Goal: Task Accomplishment & Management: Manage account settings

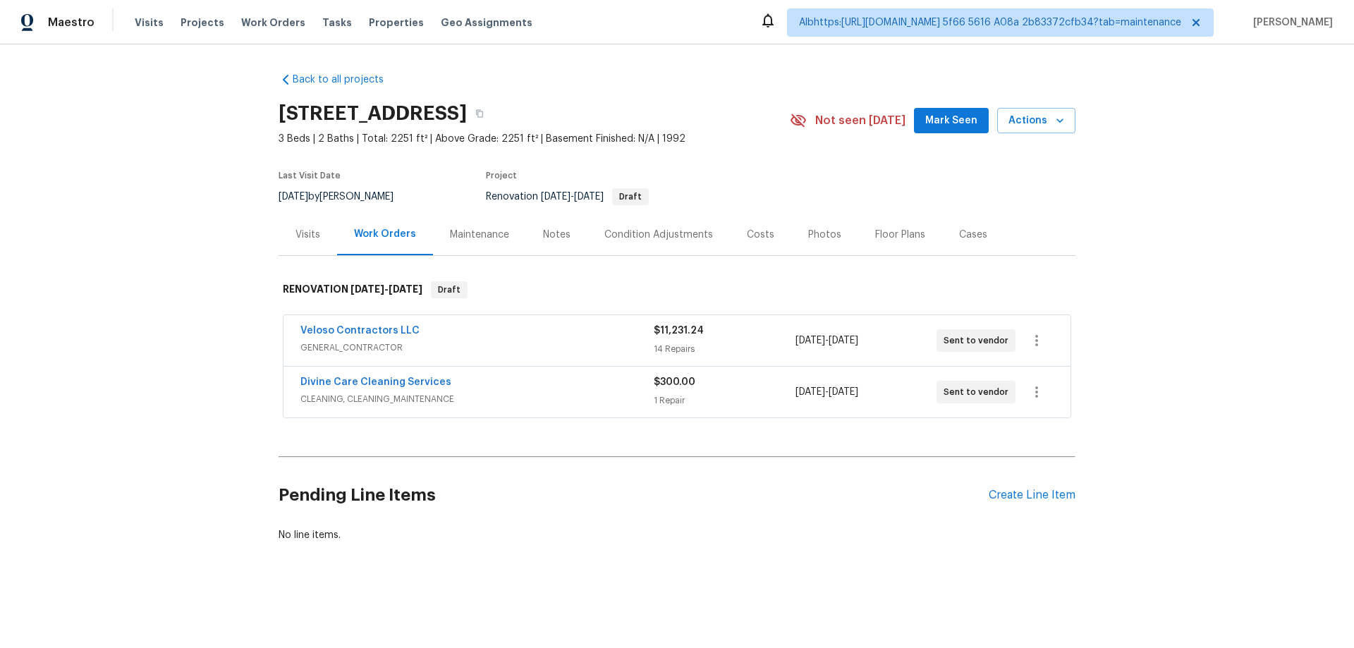
scroll to position [1, 0]
click at [195, 337] on div "Back to all projects 1201 Hollow Pine Dr, Oviedo, FL 32765 3 Beds | 2 Baths | T…" at bounding box center [677, 341] width 1354 height 594
click at [171, 416] on div "Back to all projects 1201 Hollow Pine Dr, Oviedo, FL 32765 3 Beds | 2 Baths | T…" at bounding box center [677, 341] width 1354 height 594
click at [507, 348] on span "GENERAL_CONTRACTOR" at bounding box center [477, 348] width 353 height 14
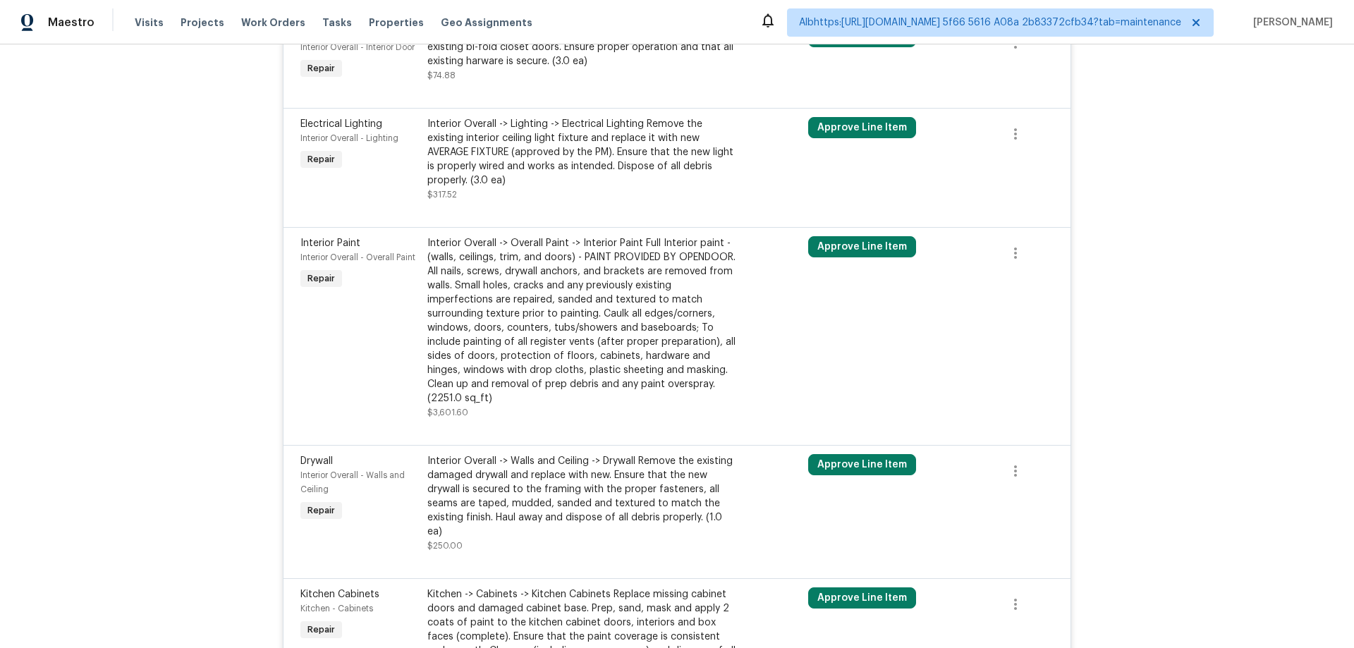
scroll to position [1744, 0]
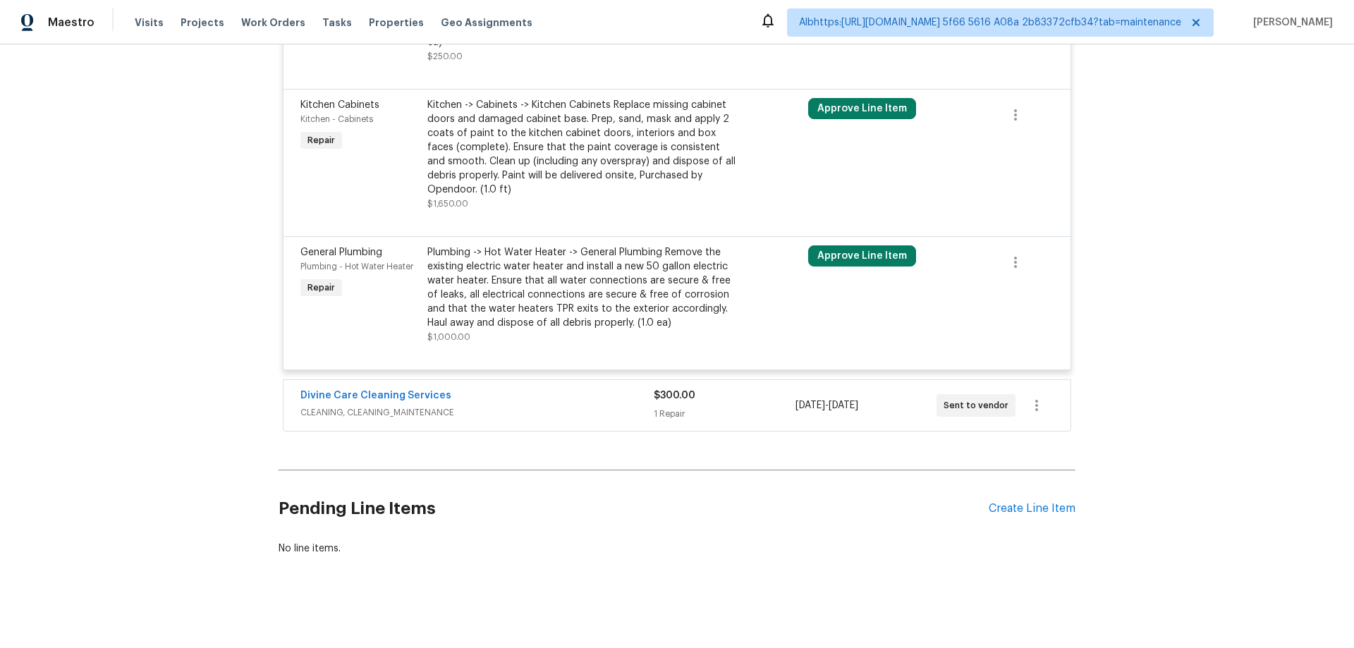
click at [482, 406] on span "CLEANING, CLEANING_MAINTENANCE" at bounding box center [477, 413] width 353 height 14
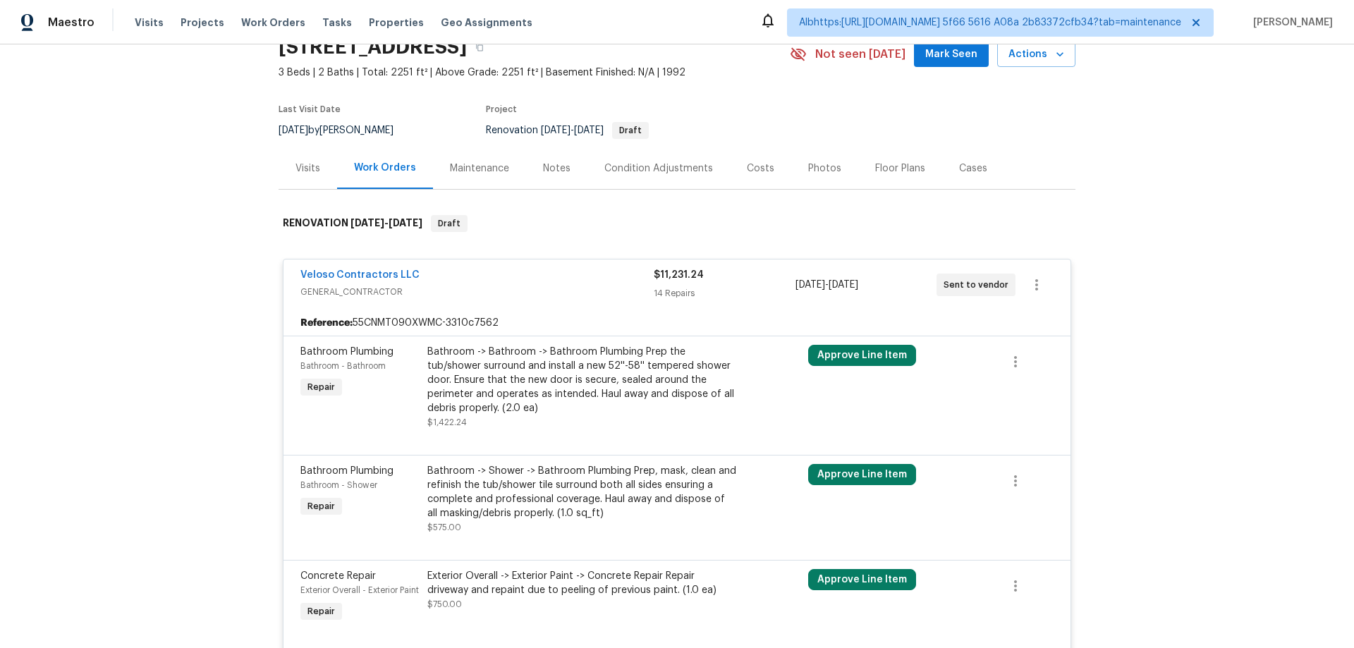
scroll to position [0, 0]
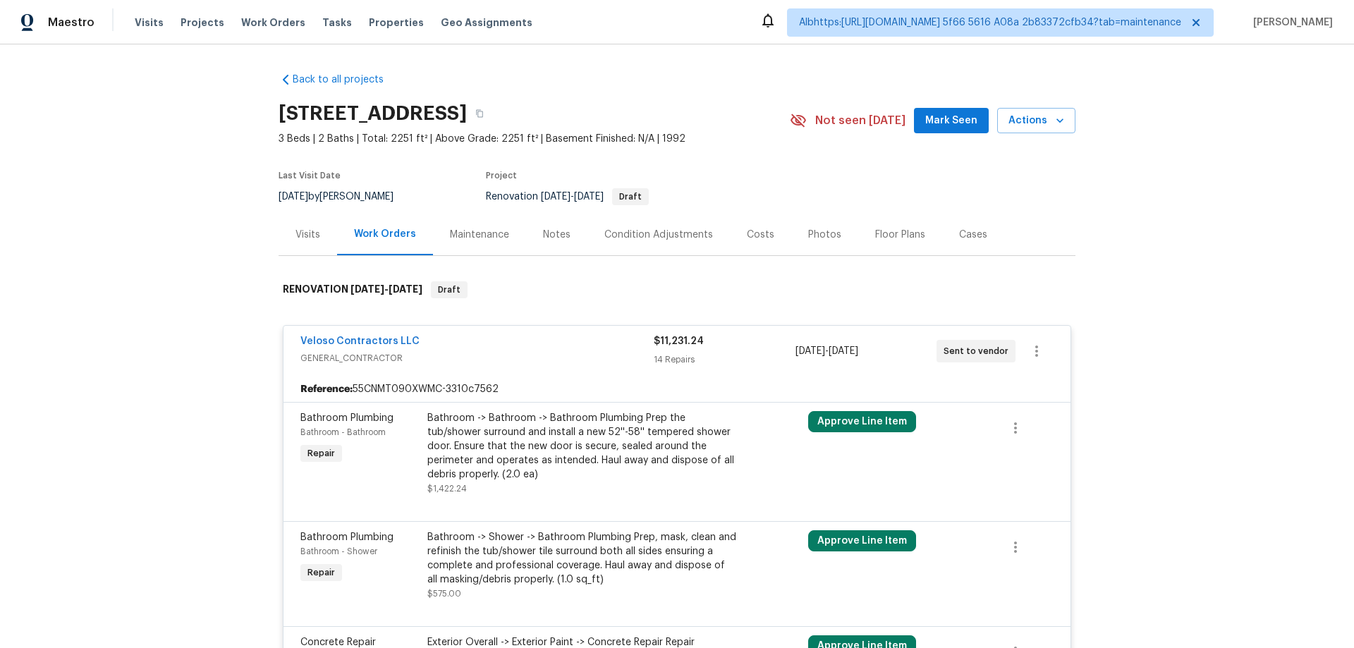
click at [200, 462] on div "Back to all projects 1201 Hollow Pine Dr, Oviedo, FL 32765 3 Beds | 2 Baths | T…" at bounding box center [677, 346] width 1354 height 604
click at [154, 336] on div "Back to all projects 1201 Hollow Pine Dr, Oviedo, FL 32765 3 Beds | 2 Baths | T…" at bounding box center [677, 346] width 1354 height 604
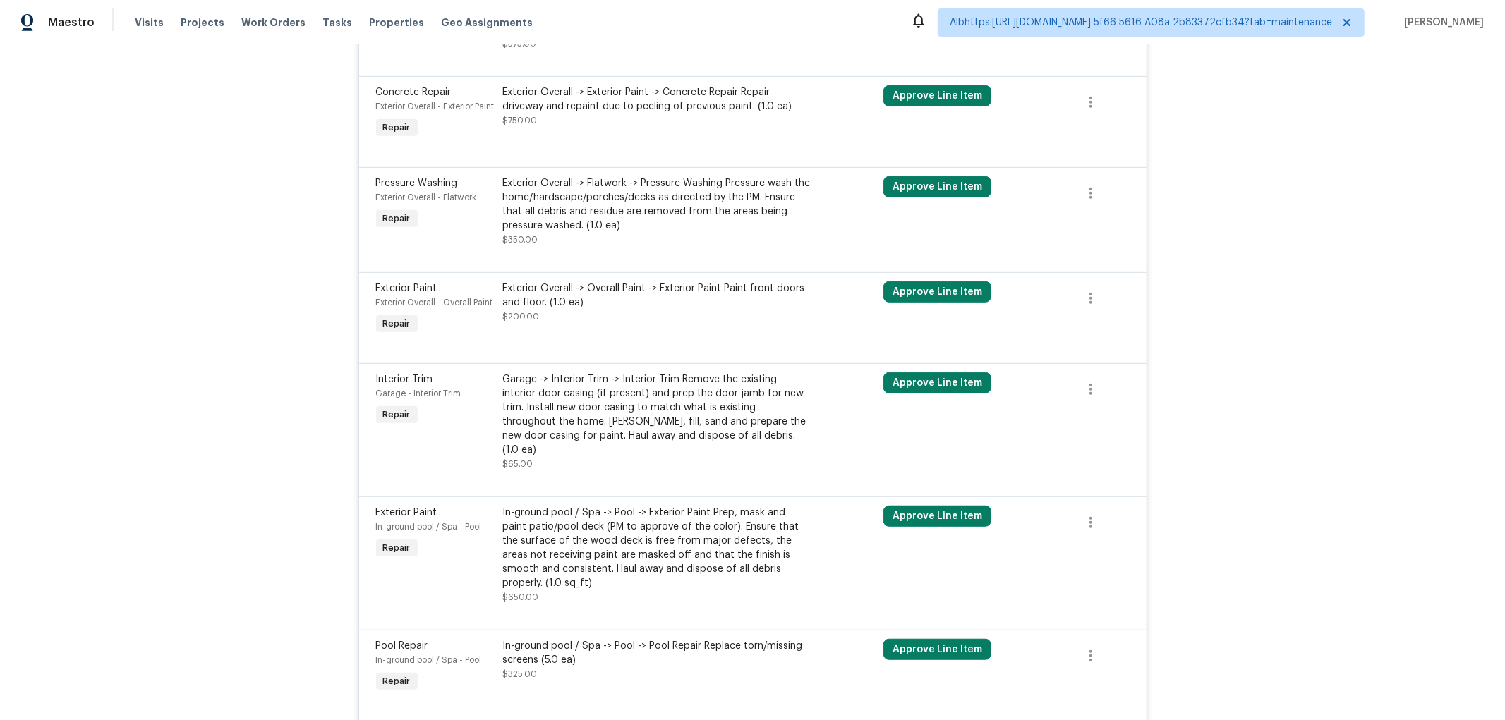
scroll to position [626, 0]
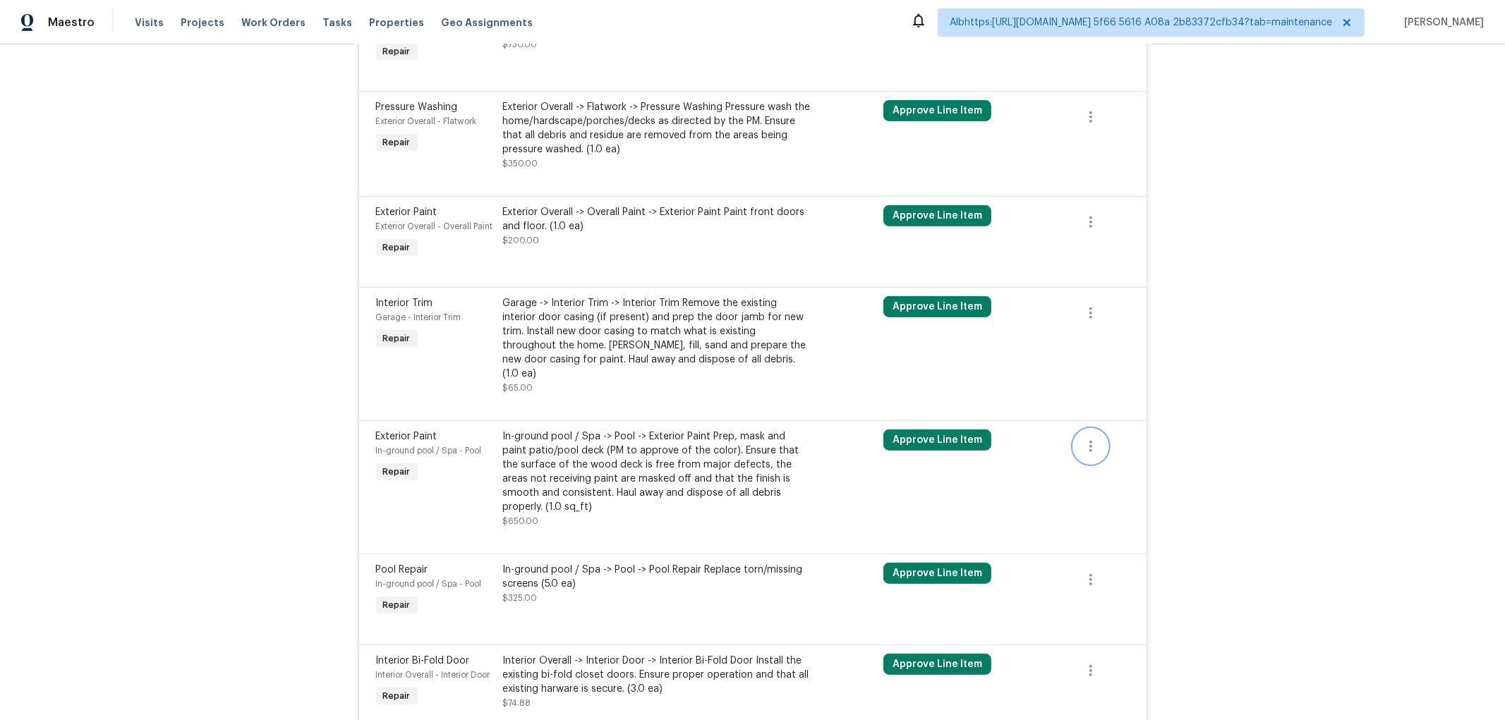
click at [1082, 451] on icon "button" at bounding box center [1090, 446] width 17 height 17
click at [1222, 456] on div at bounding box center [752, 360] width 1505 height 720
click at [935, 449] on button "Approve Line Item" at bounding box center [937, 440] width 108 height 21
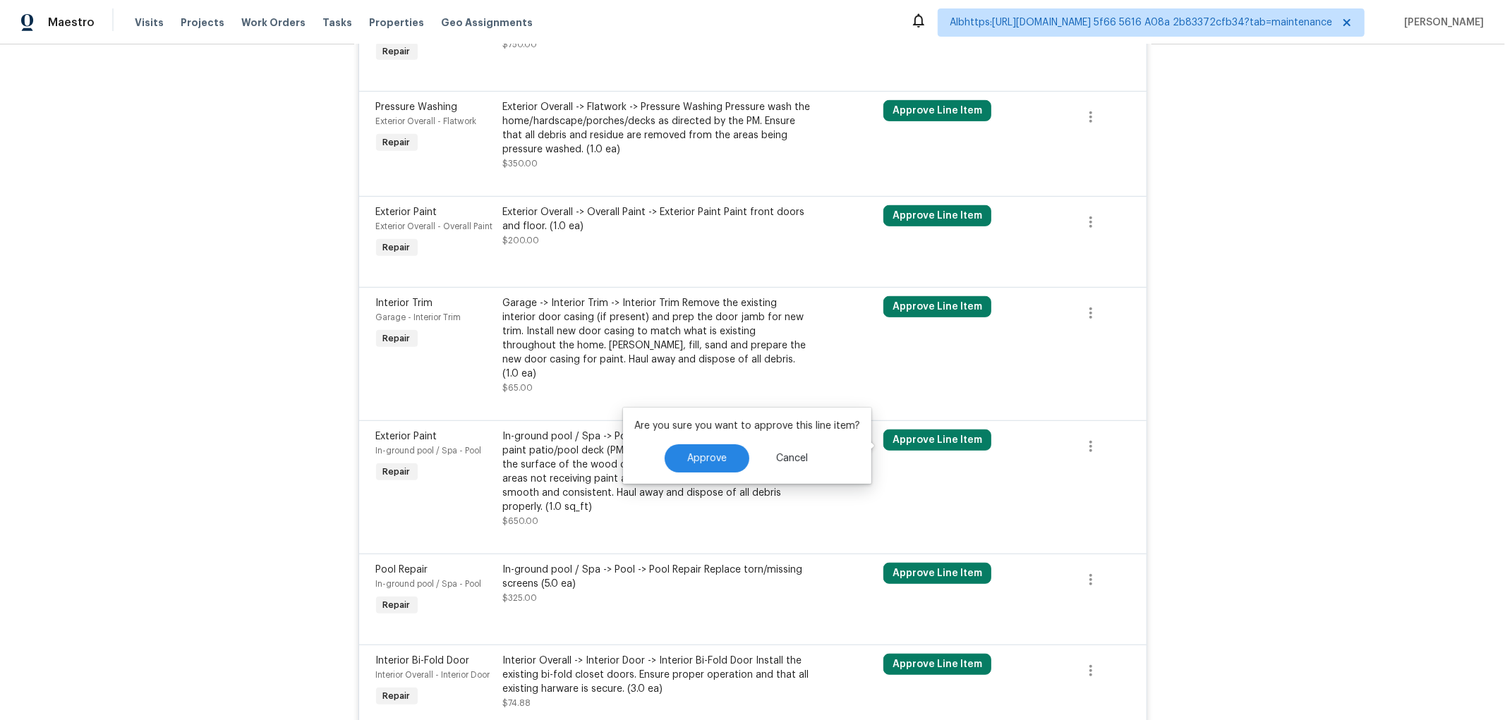
click at [774, 528] on div at bounding box center [752, 536] width 753 height 17
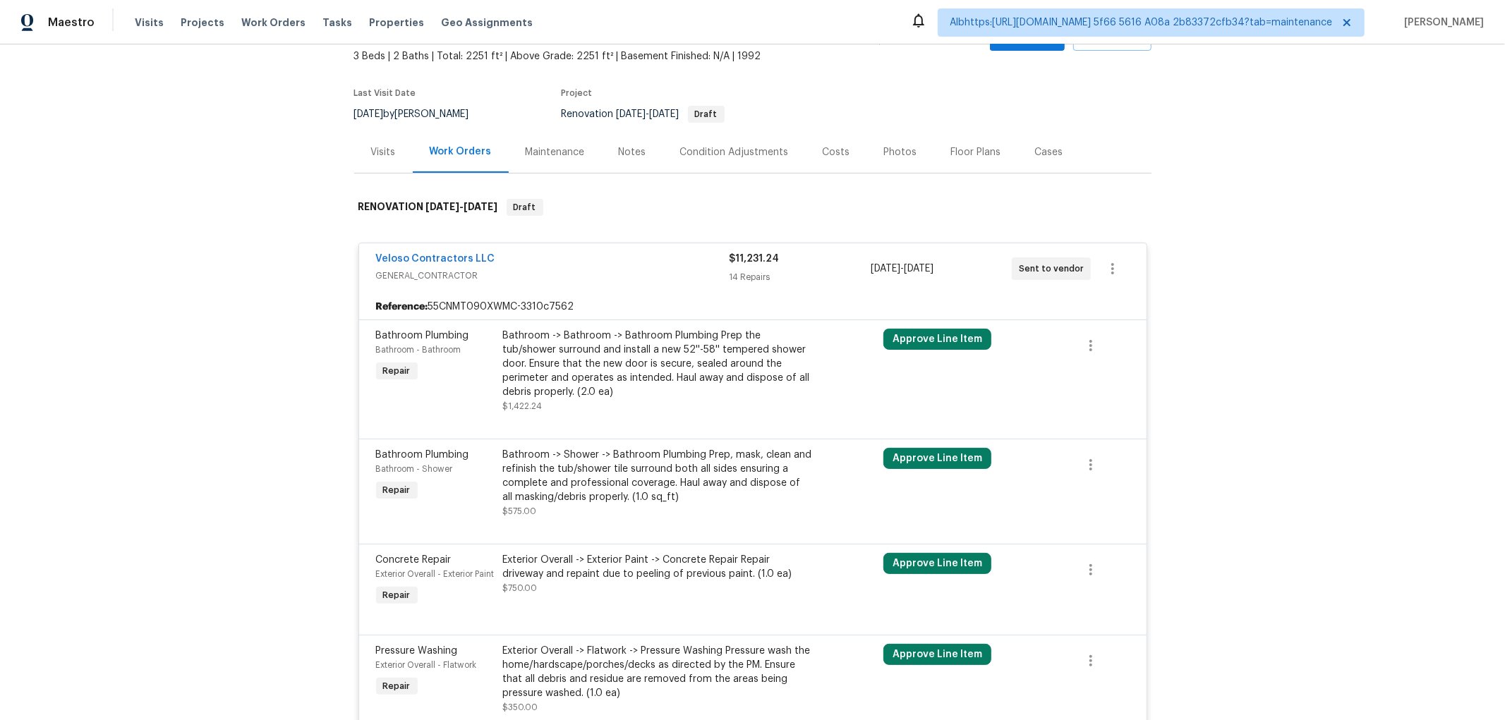
scroll to position [0, 0]
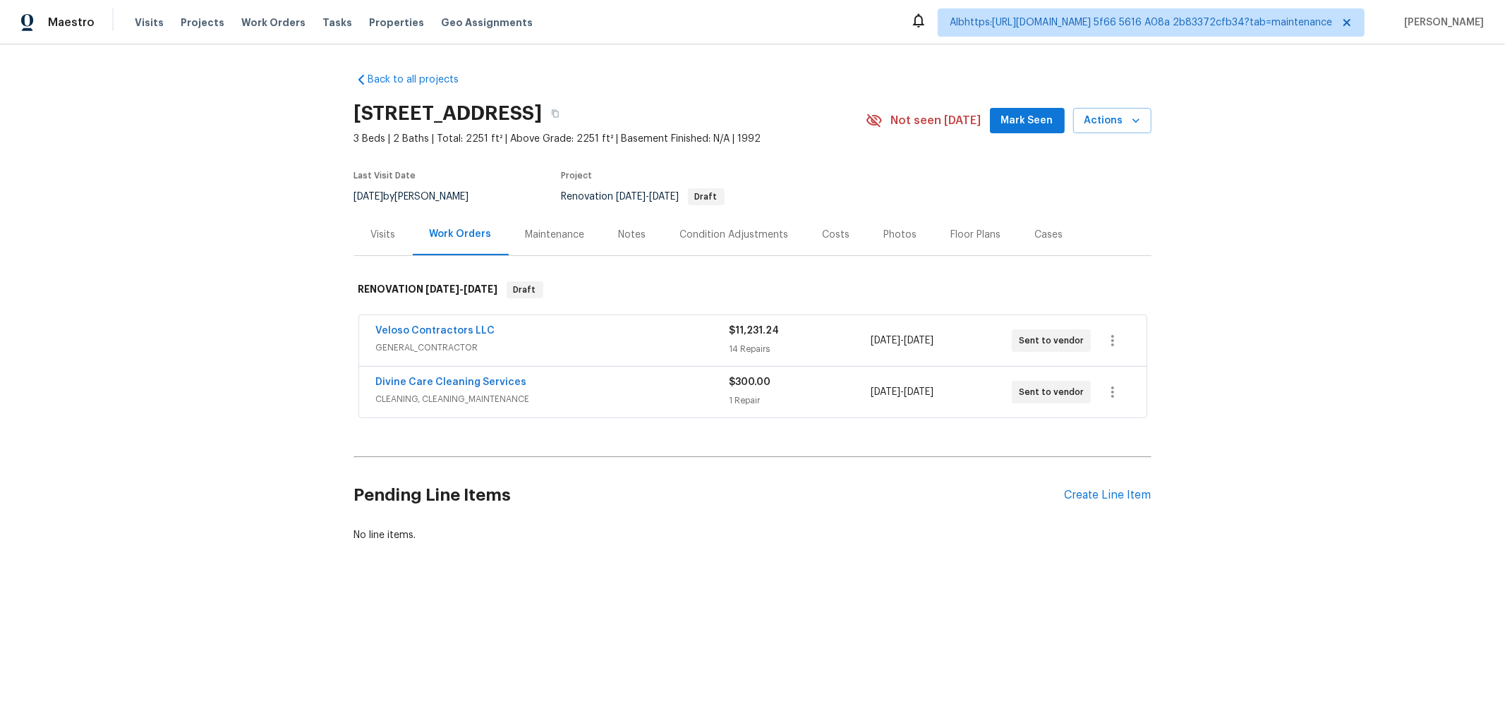
click at [257, 414] on div "Back to all projects 1201 Hollow Pine Dr, Oviedo, FL 32765 3 Beds | 2 Baths | T…" at bounding box center [752, 341] width 1505 height 594
click at [262, 286] on div "Back to all projects 1201 Hollow Pine Dr, Oviedo, FL 32765 3 Beds | 2 Baths | T…" at bounding box center [752, 341] width 1505 height 594
click at [488, 348] on span "GENERAL_CONTRACTOR" at bounding box center [552, 348] width 353 height 14
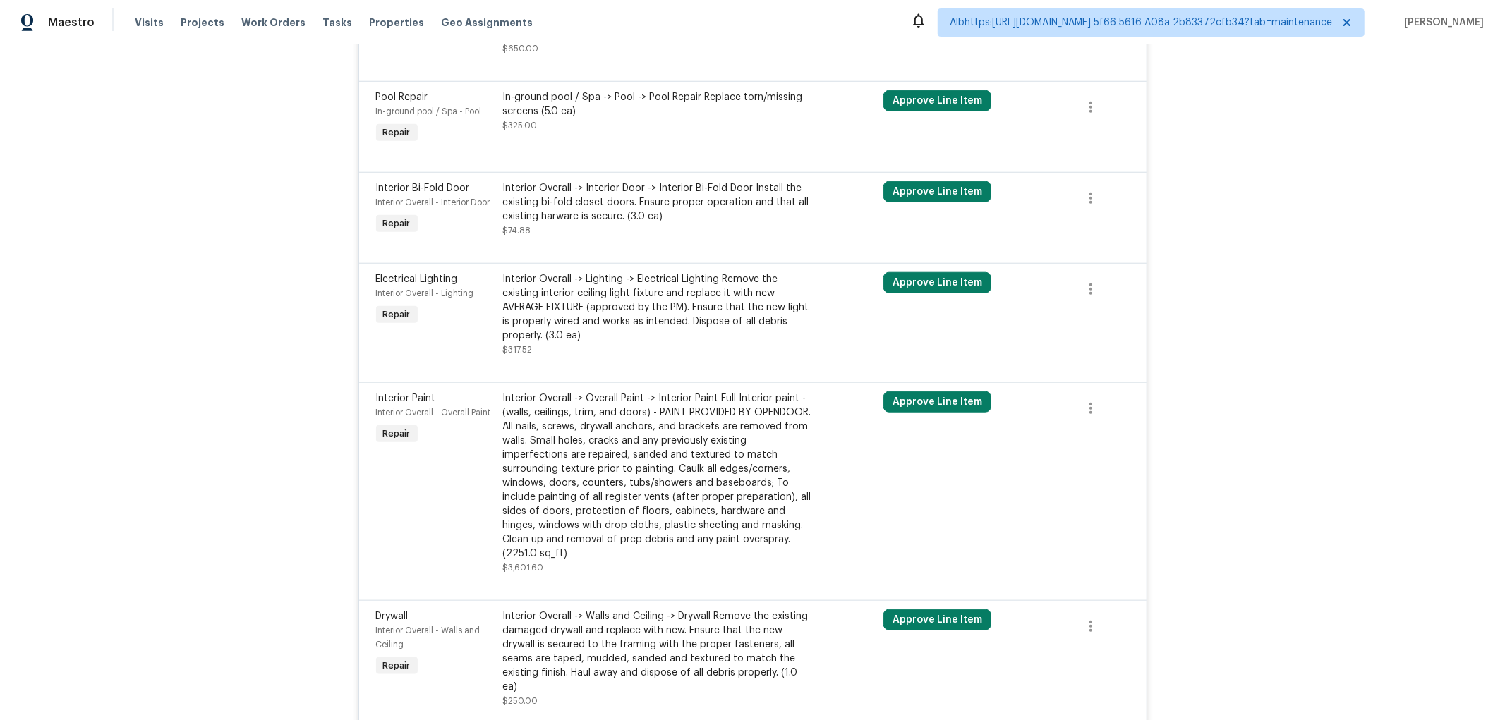
scroll to position [1059, 0]
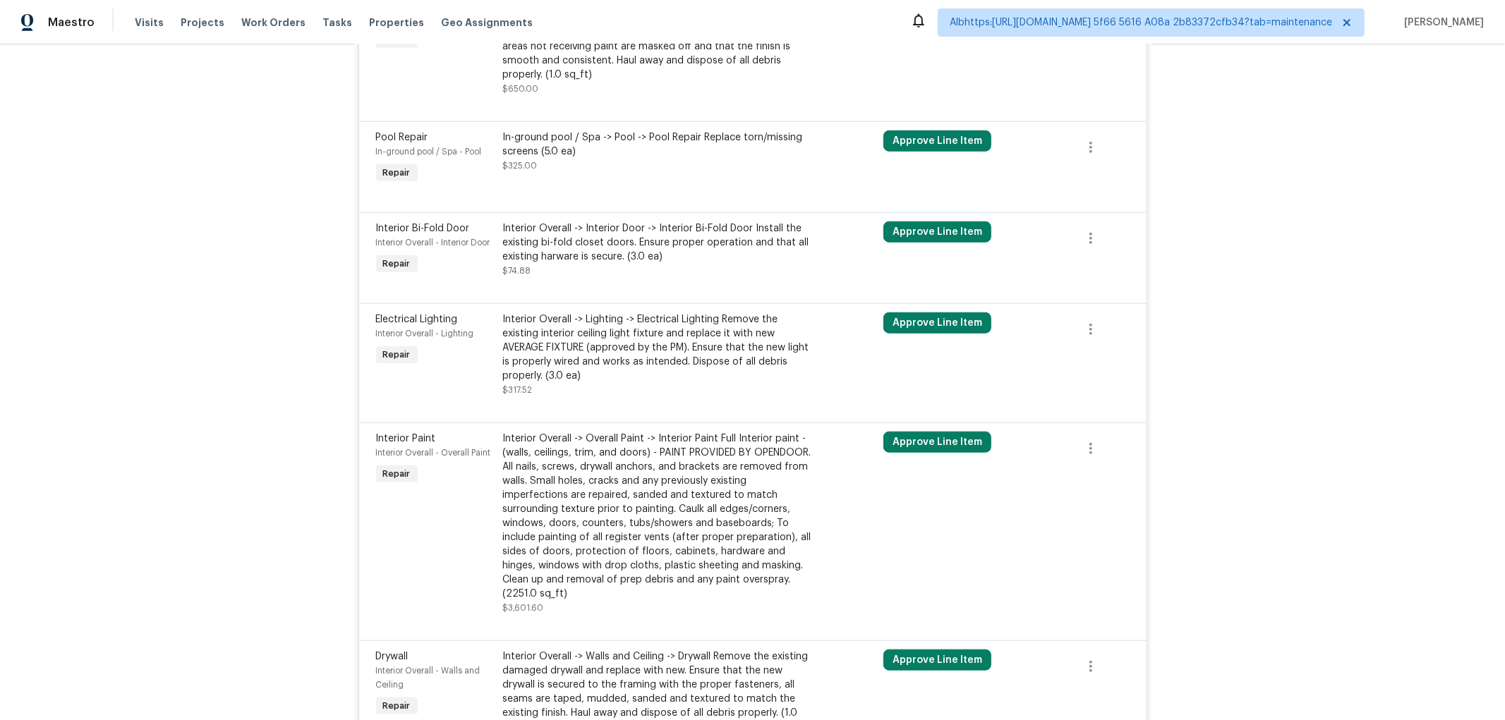
click at [205, 371] on div "Back to all projects 1201 Hollow Pine Dr, Oviedo, FL 32765 3 Beds | 2 Baths | T…" at bounding box center [752, 382] width 1505 height 676
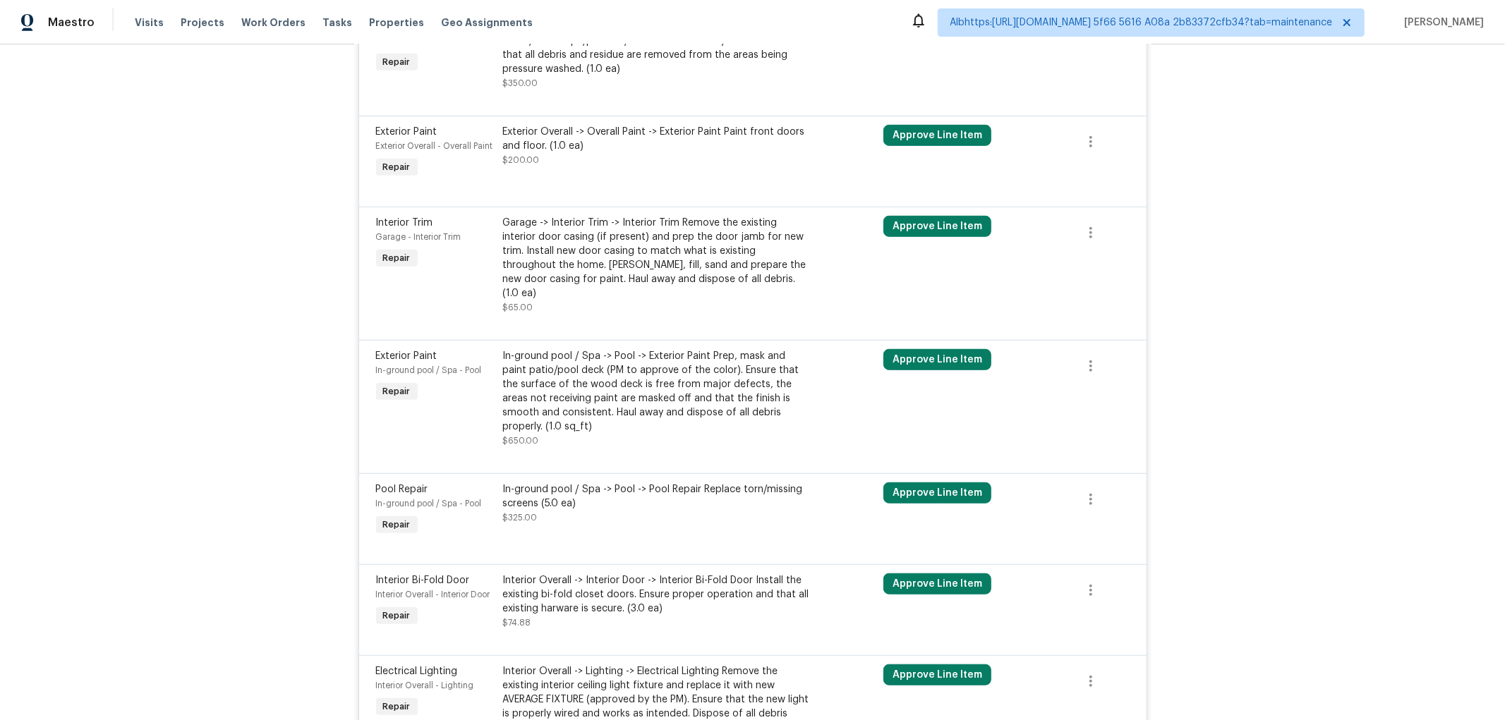
click at [285, 427] on div "Back to all projects 1201 Hollow Pine Dr, Oviedo, FL 32765 3 Beds | 2 Baths | T…" at bounding box center [752, 382] width 1505 height 676
drag, startPoint x: 358, startPoint y: 518, endPoint x: 1179, endPoint y: 533, distance: 820.5
click at [1179, 533] on div "Back to all projects 1201 Hollow Pine Dr, Oviedo, FL 32765 3 Beds | 2 Baths | T…" at bounding box center [752, 382] width 1505 height 676
click at [482, 512] on div "Pool Repair In-ground pool / Spa - Pool Repair" at bounding box center [435, 510] width 127 height 65
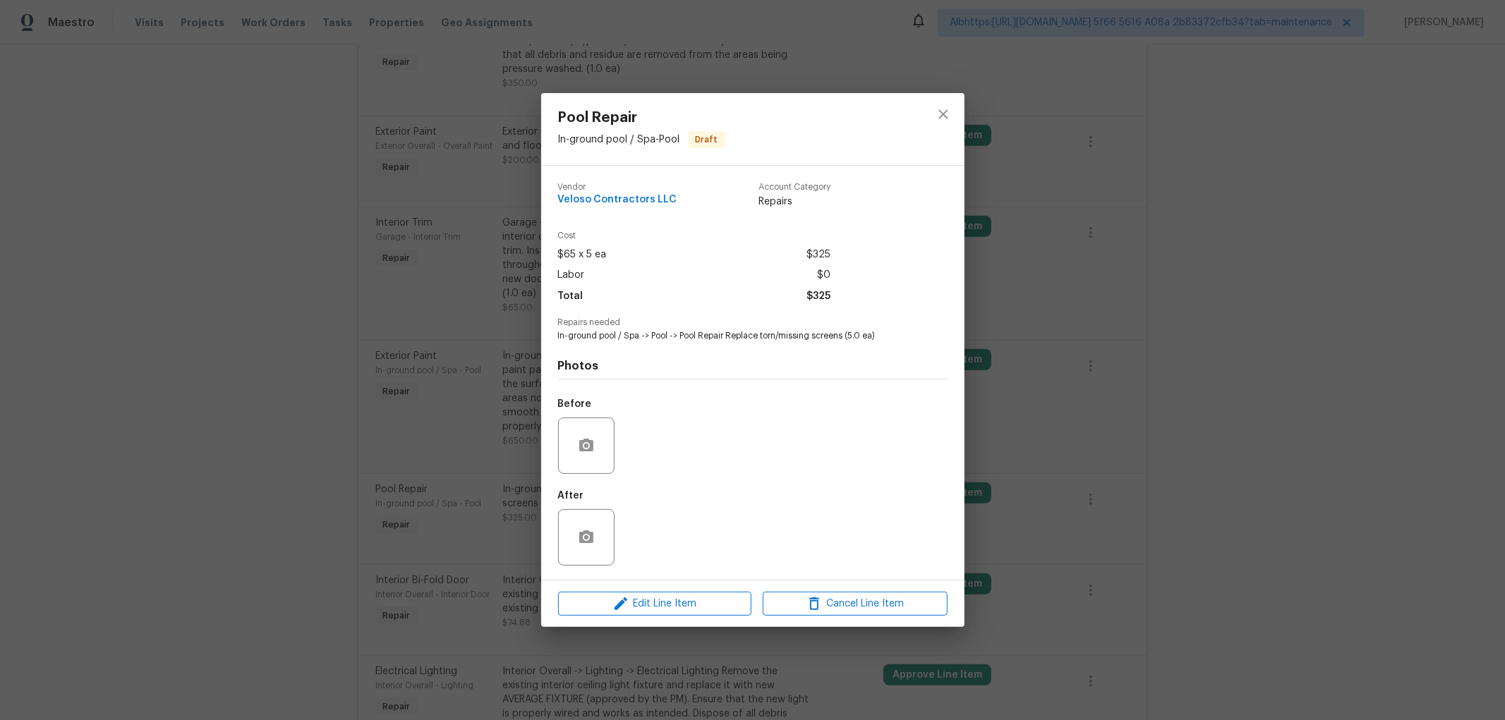
click at [1363, 449] on div "Pool Repair In-ground pool / Spa - Pool Draft Vendor Veloso Contractors LLC Acc…" at bounding box center [752, 360] width 1505 height 720
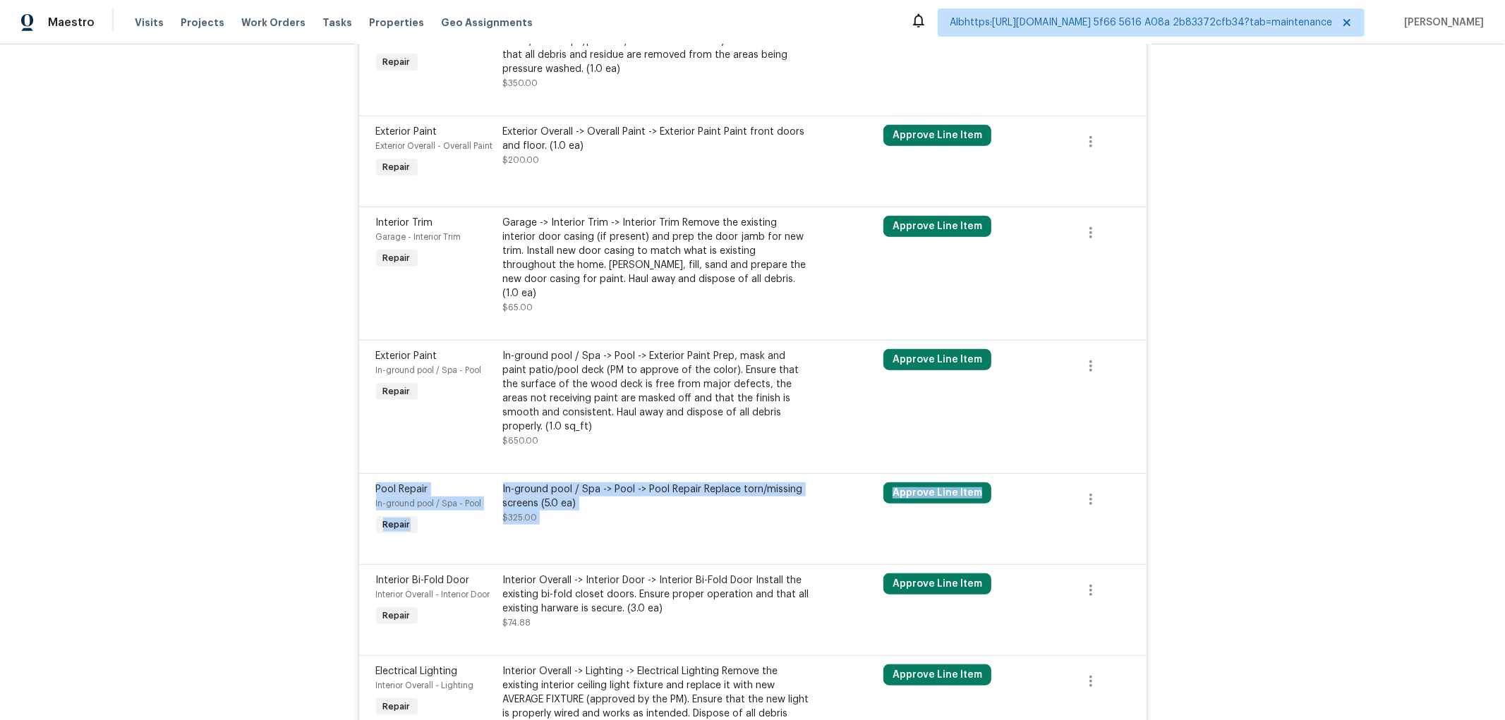
drag, startPoint x: 372, startPoint y: 474, endPoint x: 1115, endPoint y: 510, distance: 744.4
click at [1115, 510] on div "Pool Repair In-ground pool / Spa - Pool Repair In-ground pool / Spa -> Pool -> …" at bounding box center [752, 518] width 787 height 91
click at [738, 521] on div "In-ground pool / Spa -> Pool -> Pool Repair Replace torn/missing screens (5.0 e…" at bounding box center [657, 510] width 317 height 65
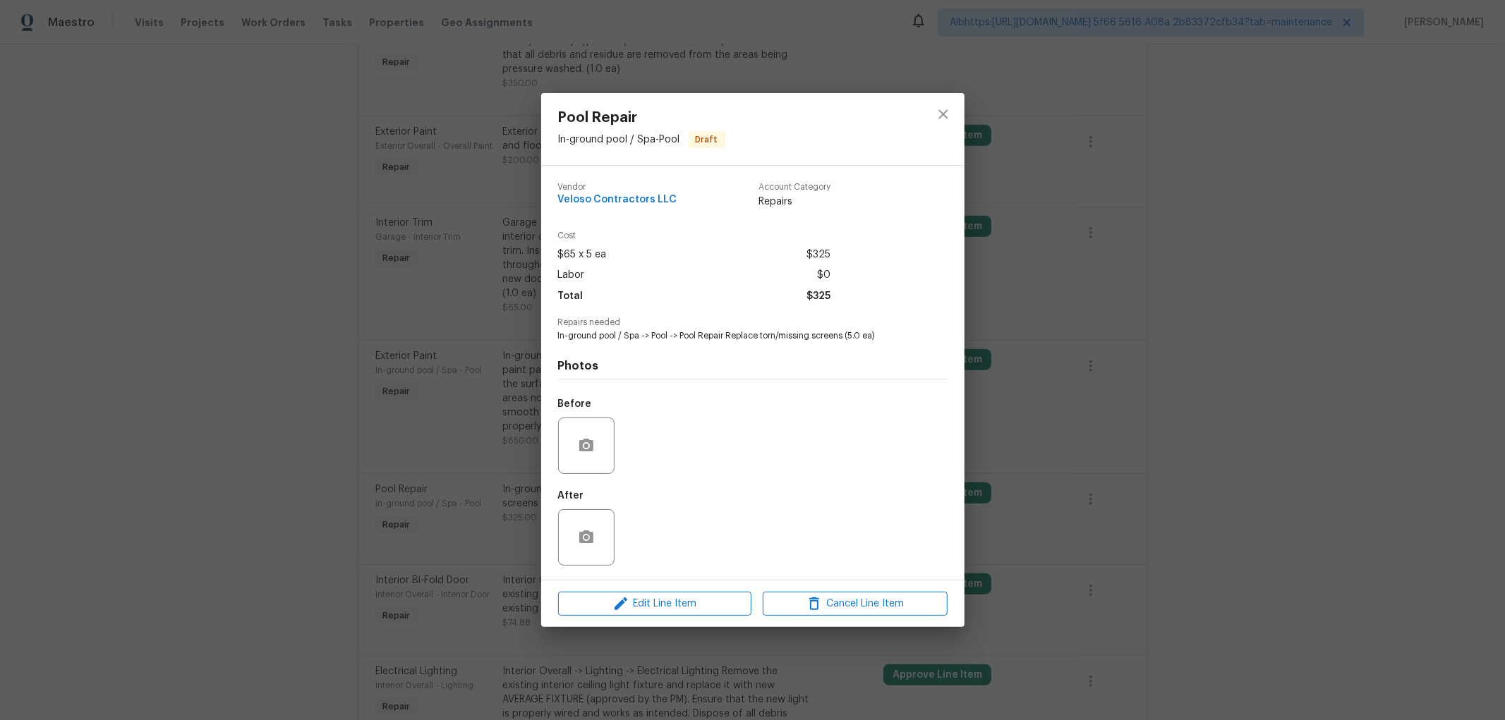
click at [161, 389] on div "Pool Repair In-ground pool / Spa - Pool Draft Vendor Veloso Contractors LLC Acc…" at bounding box center [752, 360] width 1505 height 720
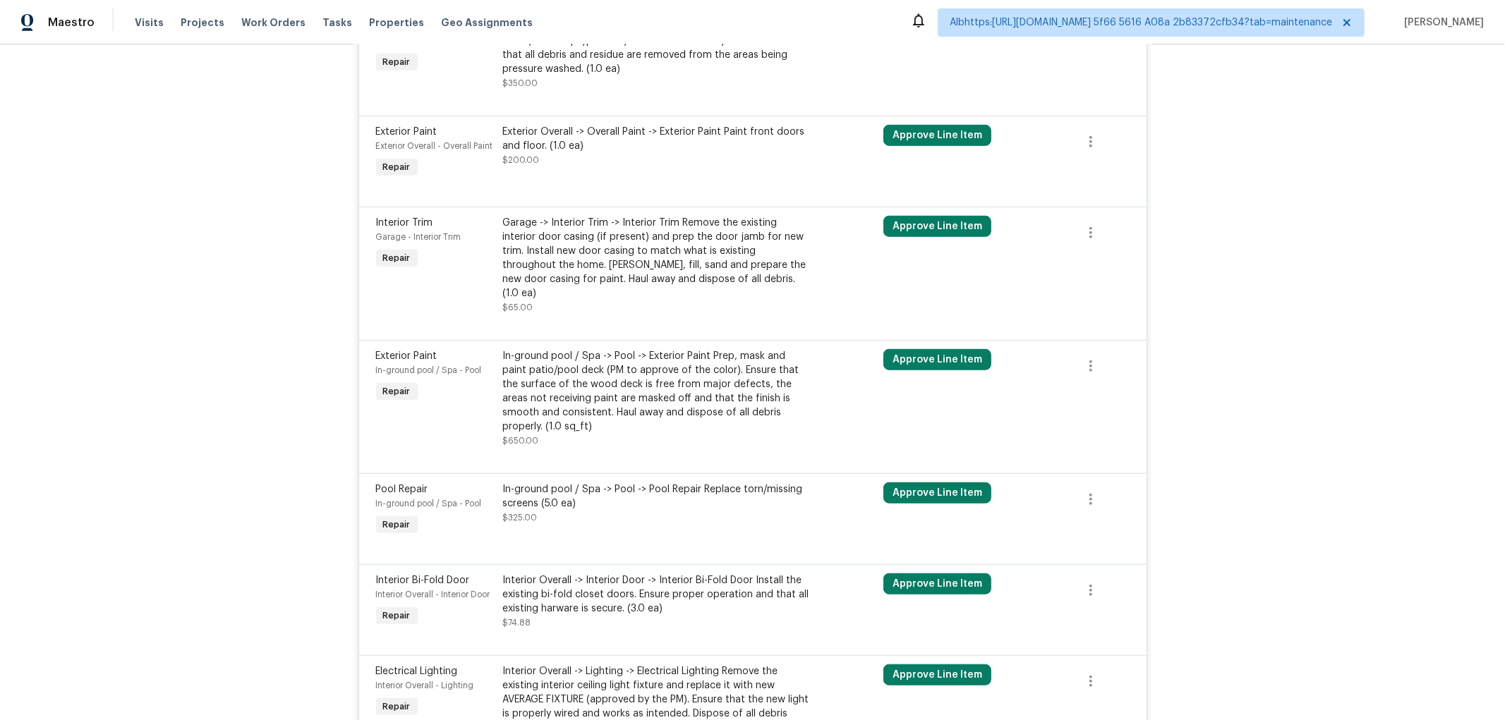
click at [639, 543] on div at bounding box center [752, 547] width 753 height 17
click at [462, 399] on div "Exterior Paint In-ground pool / Spa - Pool Repair" at bounding box center [435, 398] width 127 height 107
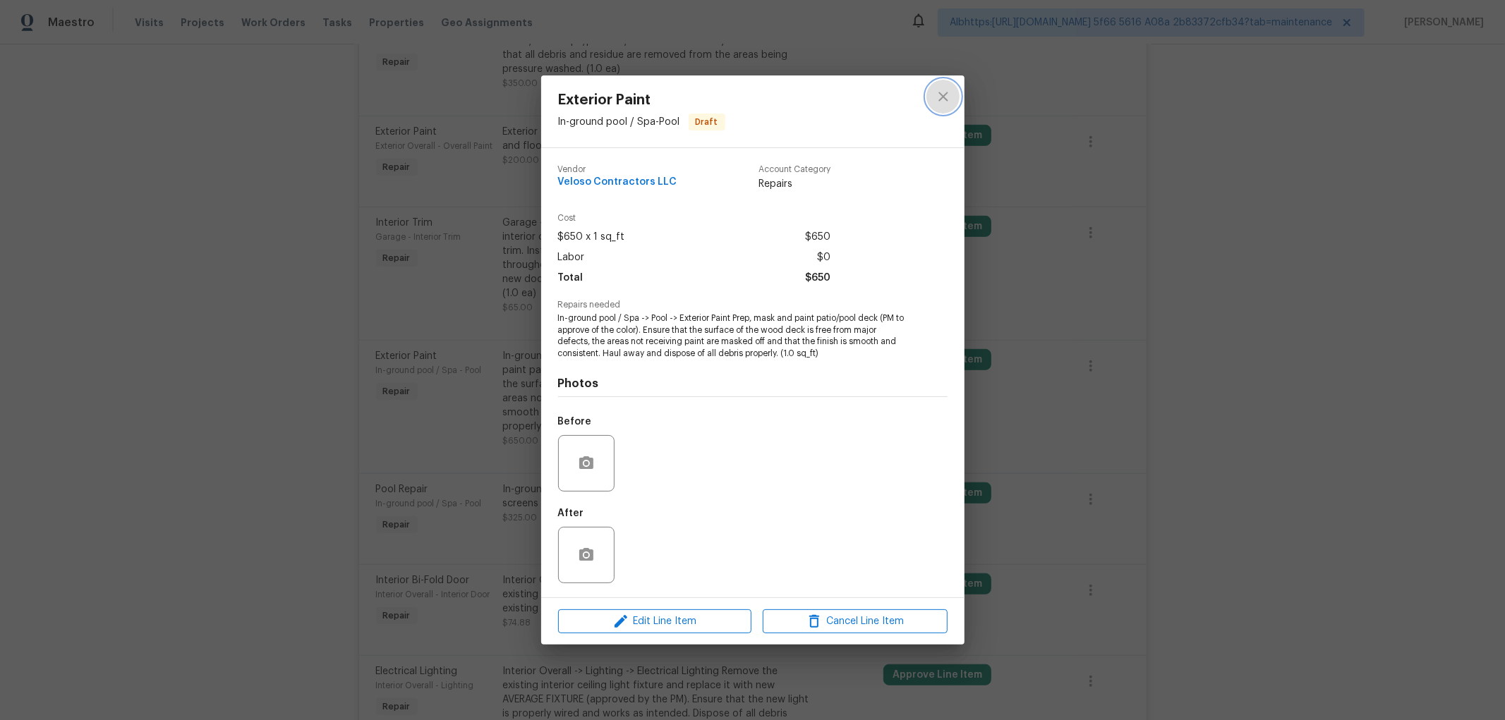
click at [935, 102] on icon "close" at bounding box center [943, 96] width 17 height 17
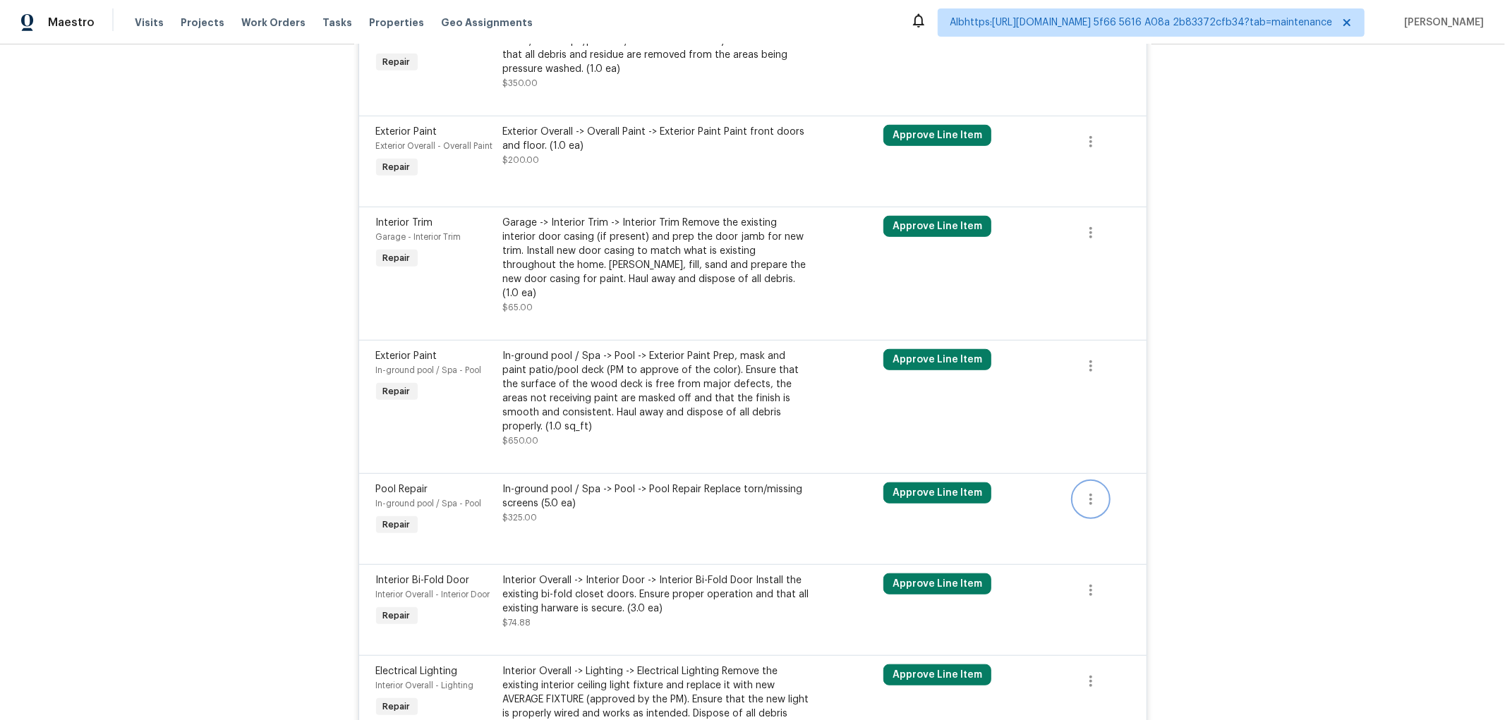
click at [1093, 501] on button "button" at bounding box center [1091, 499] width 34 height 34
click at [1237, 502] on div at bounding box center [752, 360] width 1505 height 720
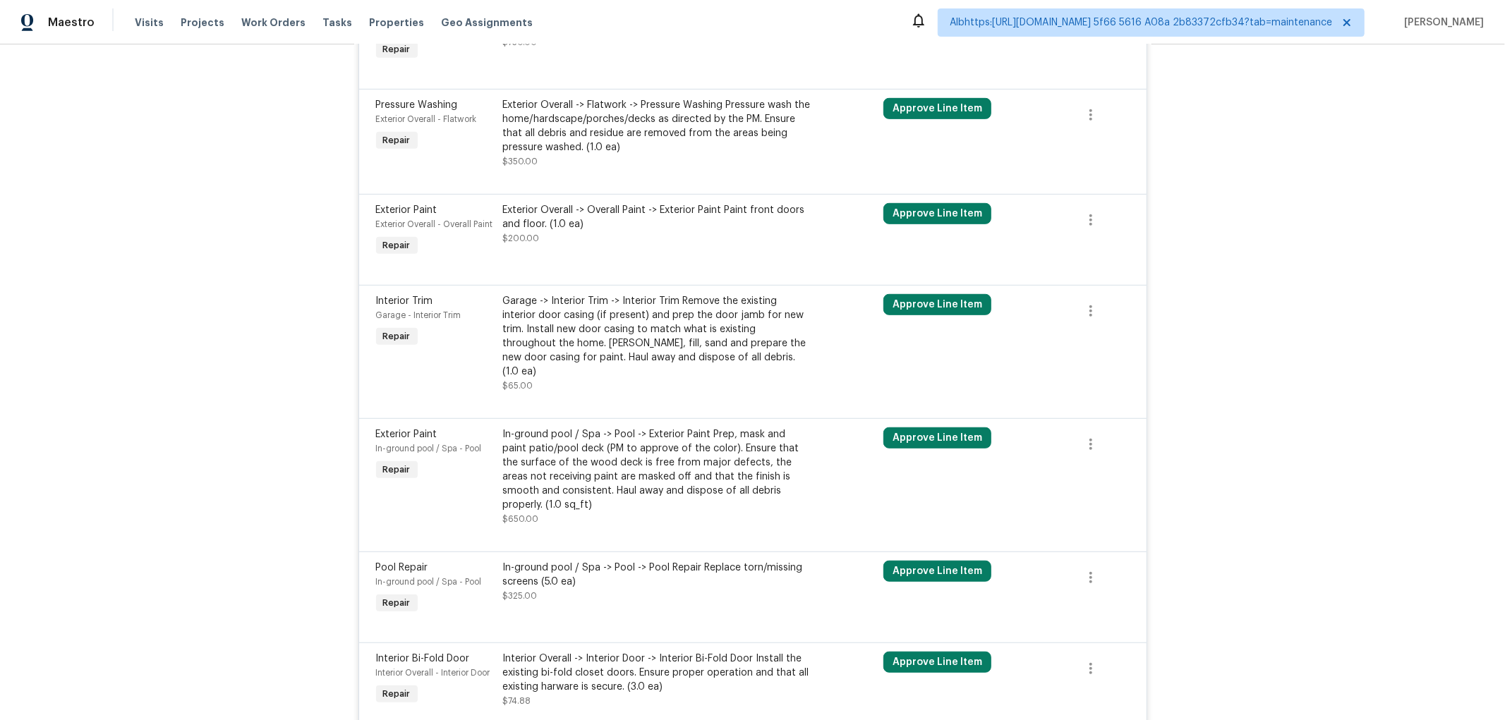
click at [851, 499] on div at bounding box center [847, 476] width 63 height 107
click at [431, 497] on div "Exterior Paint In-ground pool / Spa - Pool Repair" at bounding box center [435, 476] width 127 height 107
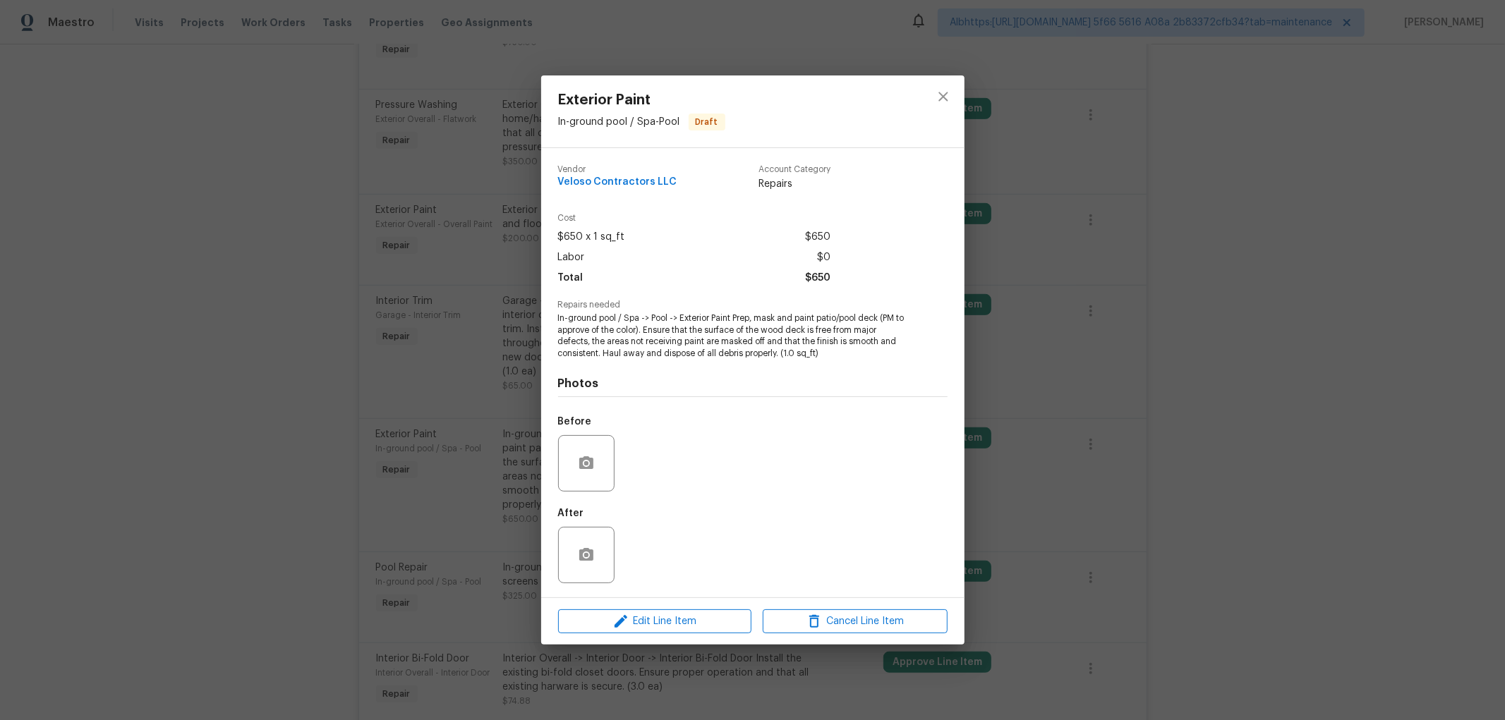
click at [1357, 489] on div "Exterior Paint In-ground pool / Spa - Pool Draft Vendor Veloso Contractors LLC …" at bounding box center [752, 360] width 1505 height 720
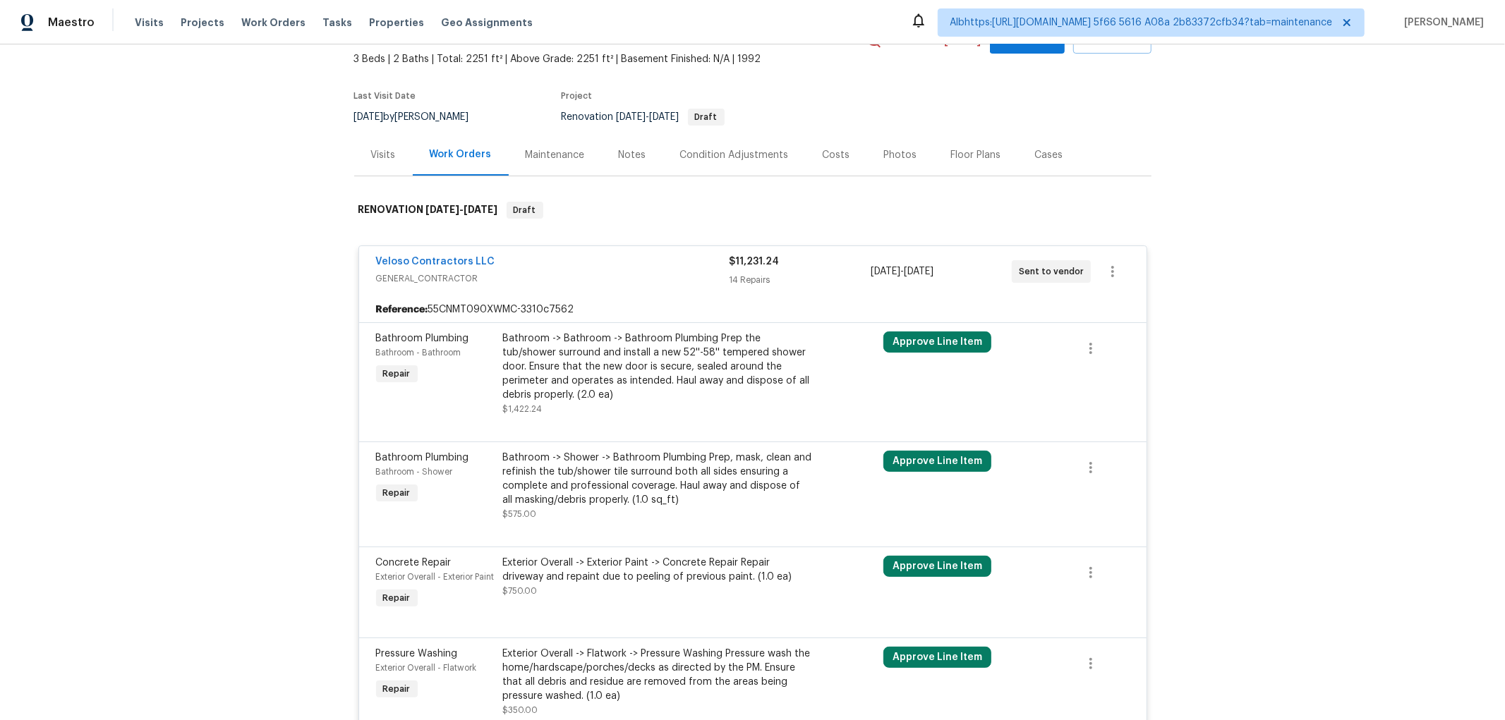
scroll to position [0, 0]
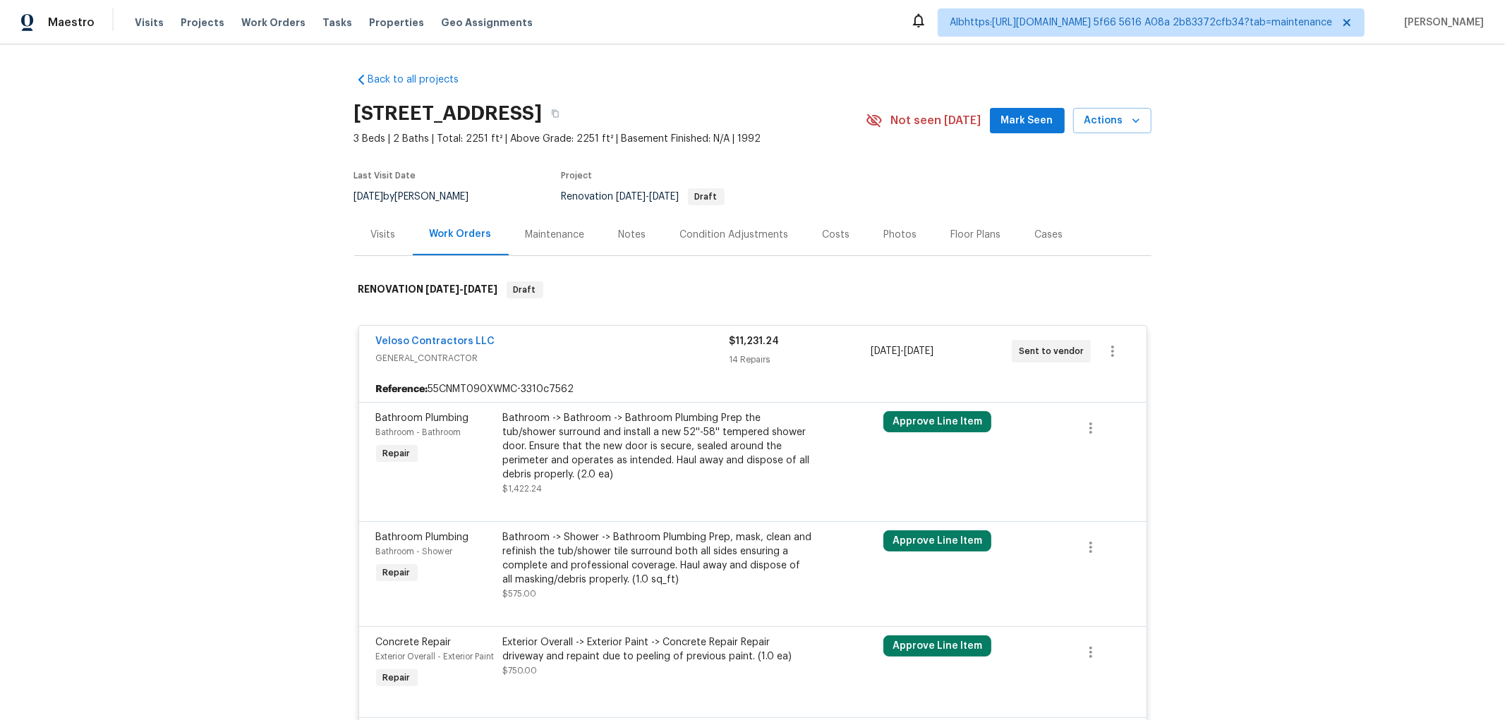
click at [495, 357] on span "GENERAL_CONTRACTOR" at bounding box center [552, 358] width 353 height 14
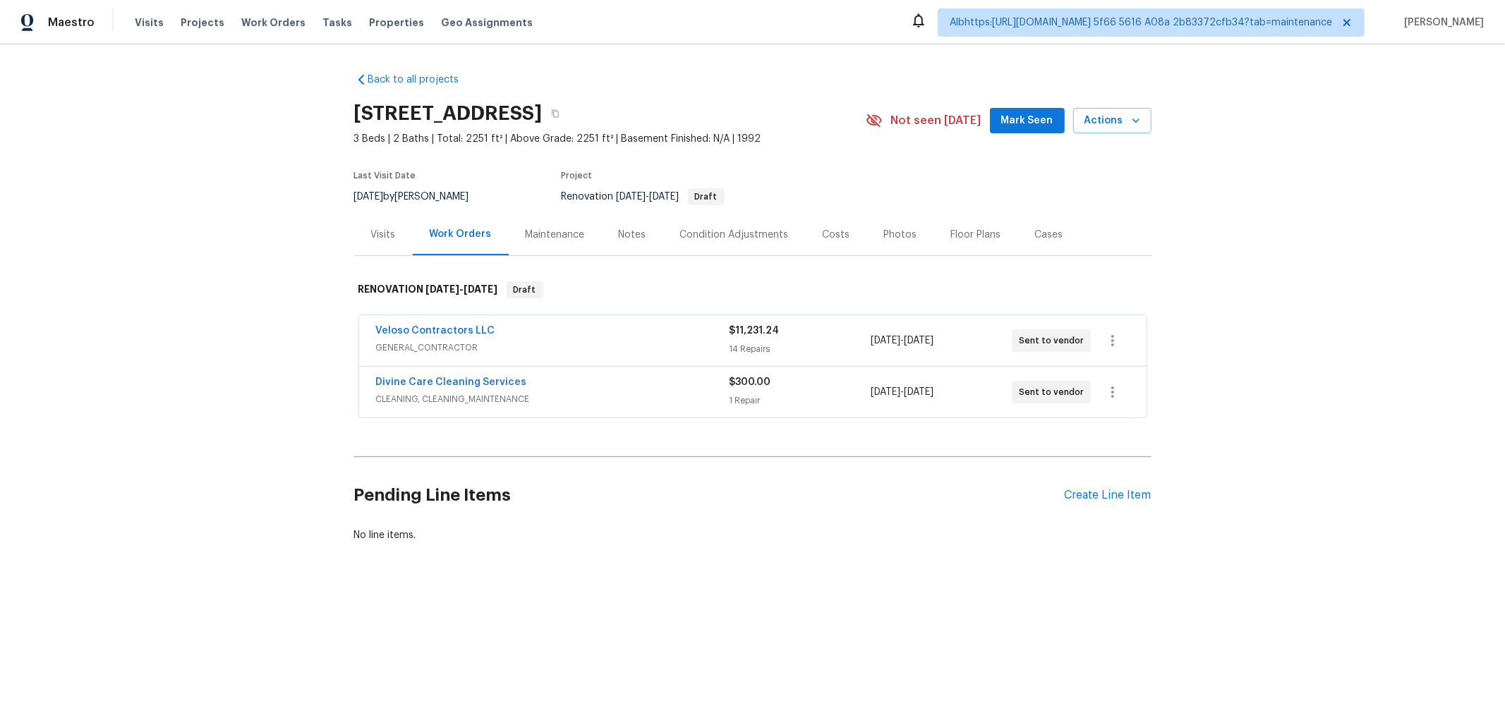
click at [496, 399] on span "CLEANING, CLEANING_MAINTENANCE" at bounding box center [552, 399] width 353 height 14
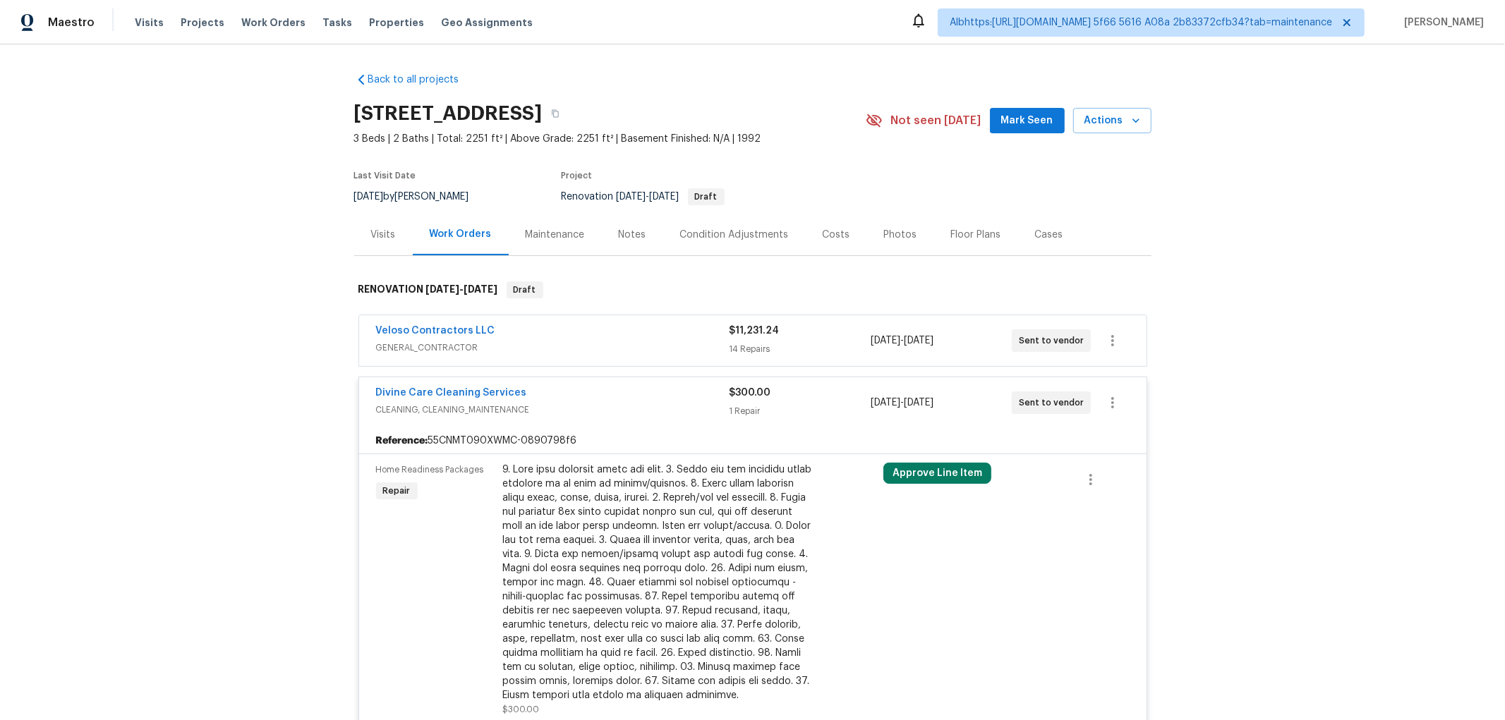
click at [528, 334] on div "Veloso Contractors LLC" at bounding box center [552, 332] width 353 height 17
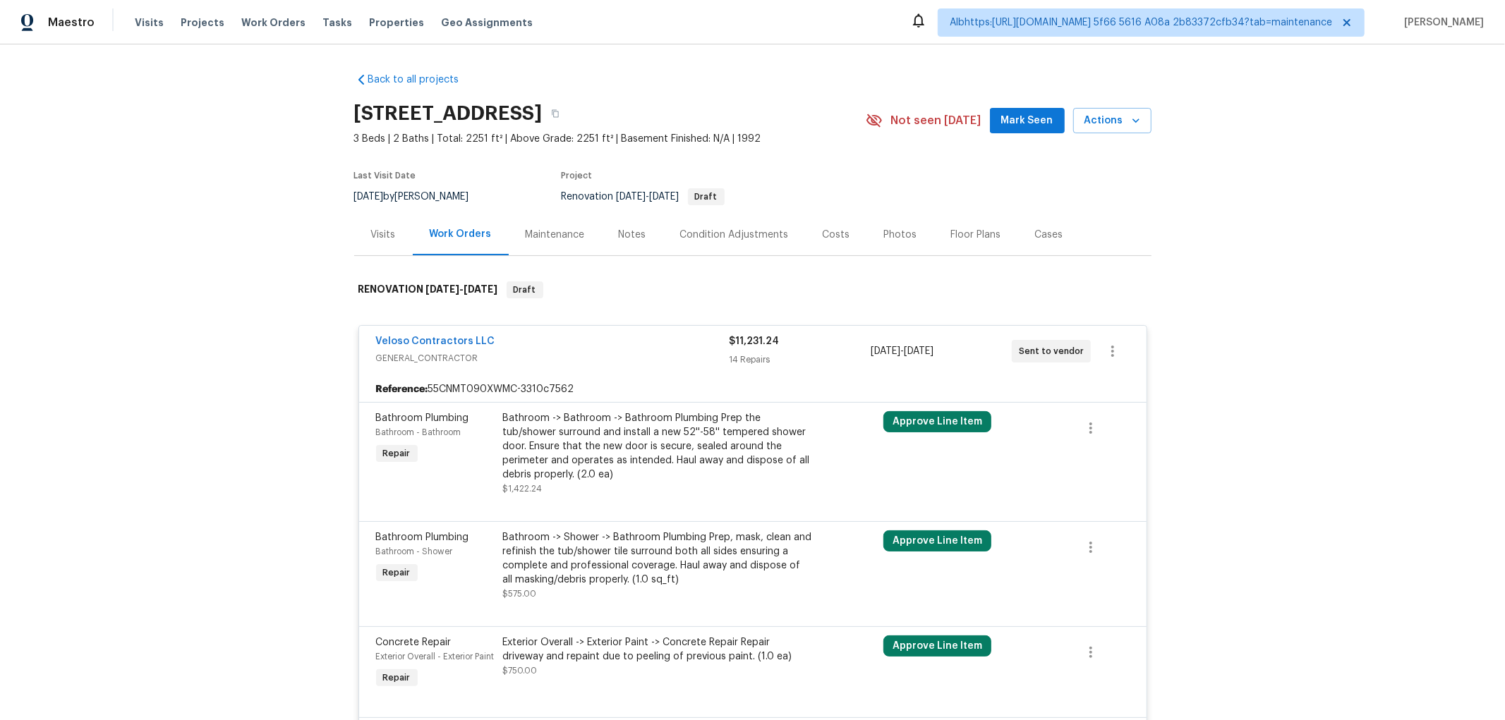
click at [210, 518] on div "Back to all projects 1201 Hollow Pine Dr, Oviedo, FL 32765 3 Beds | 2 Baths | T…" at bounding box center [752, 382] width 1505 height 676
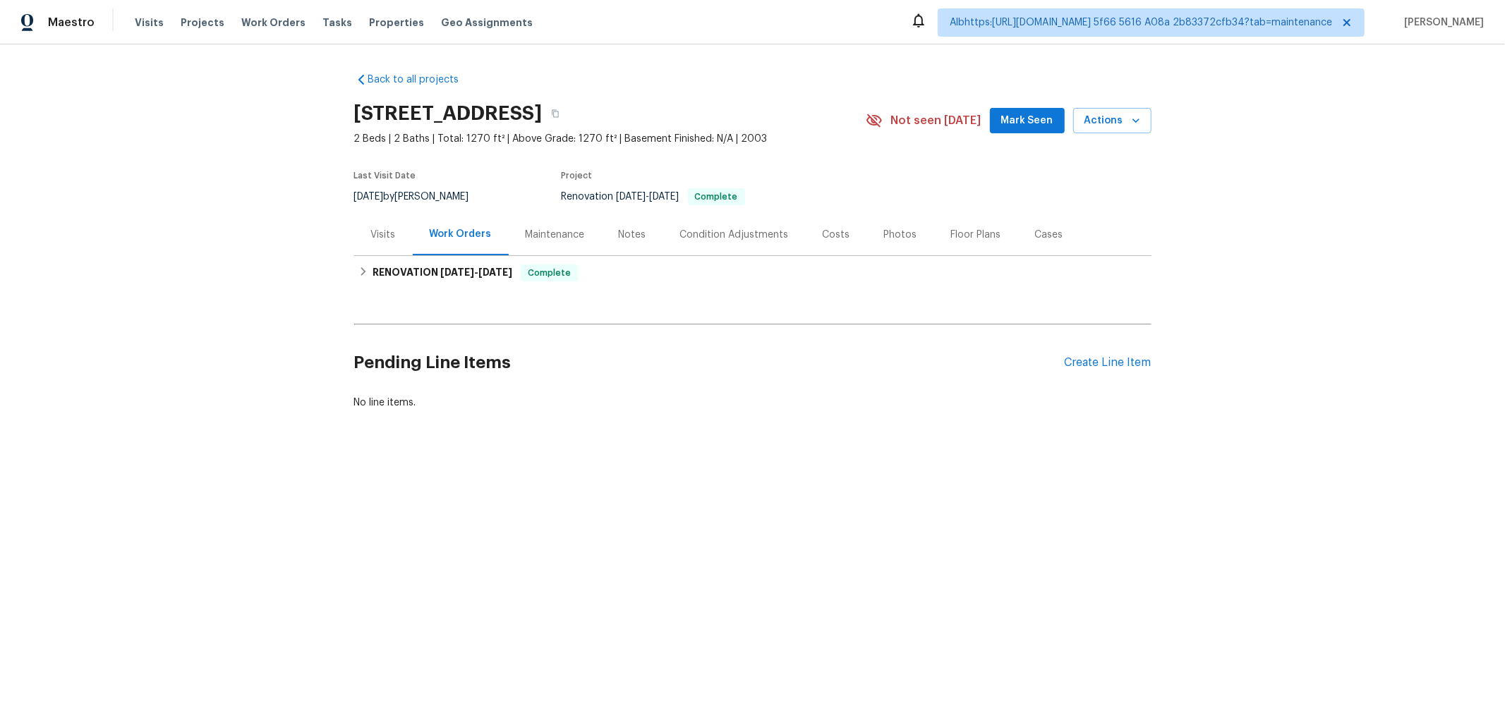
click at [487, 291] on div "Back to all projects [STREET_ADDRESS] 2 Beds | 2 Baths | Total: 1270 ft² | Abov…" at bounding box center [752, 241] width 797 height 360
click at [358, 272] on icon at bounding box center [363, 272] width 10 height 10
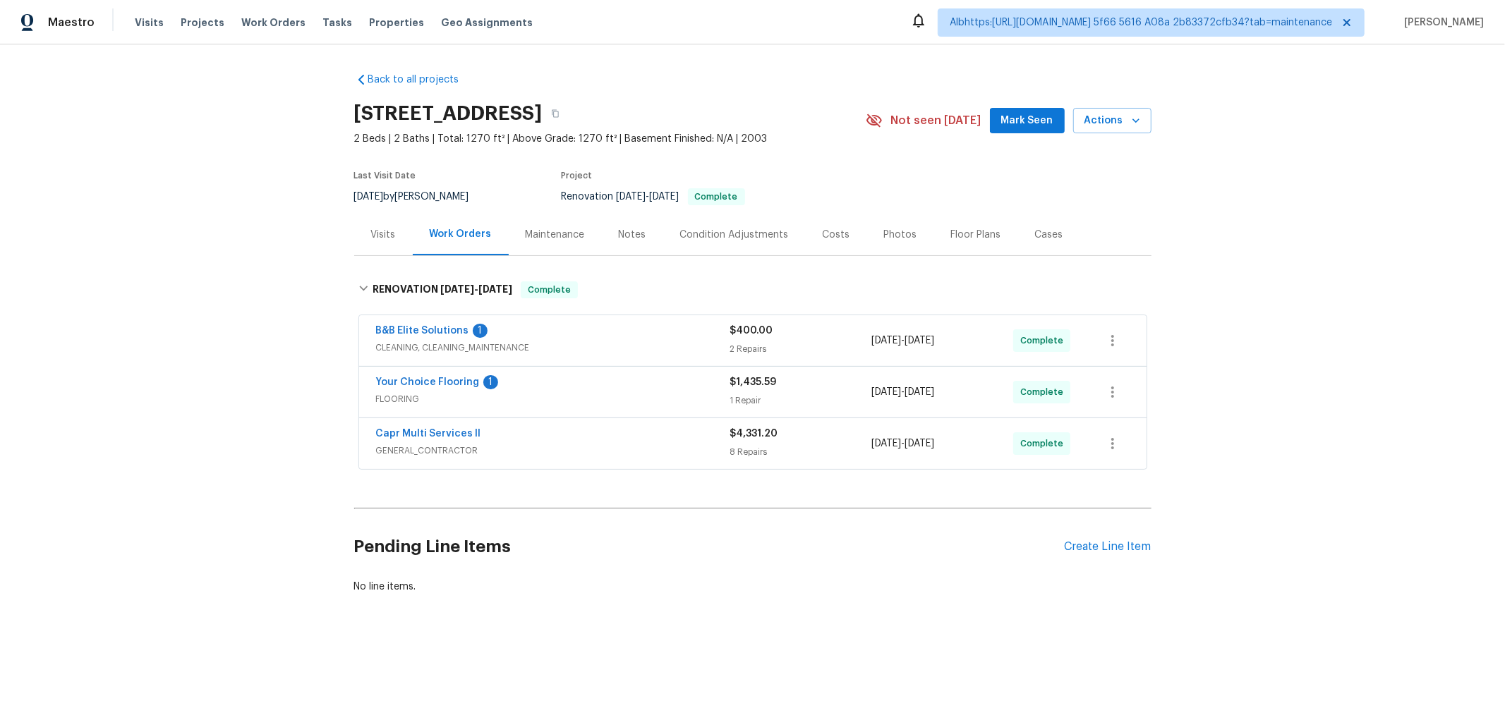
click at [250, 405] on div "Back to all projects [STREET_ADDRESS] 2 Beds | 2 Baths | Total: 1270 ft² | Abov…" at bounding box center [752, 366] width 1505 height 645
click at [248, 397] on div "Back to all projects [STREET_ADDRESS] 2 Beds | 2 Baths | Total: 1270 ft² | Abov…" at bounding box center [752, 366] width 1505 height 645
click at [188, 439] on div "Back to all projects [STREET_ADDRESS] 2 Beds | 2 Baths | Total: 1270 ft² | Abov…" at bounding box center [752, 366] width 1505 height 645
click at [254, 334] on div "Back to all projects [STREET_ADDRESS] 2 Beds | 2 Baths | Total: 1270 ft² | Abov…" at bounding box center [752, 366] width 1505 height 645
click at [291, 280] on div "Back to all projects [STREET_ADDRESS] 2 Beds | 2 Baths | Total: 1270 ft² | Abov…" at bounding box center [752, 366] width 1505 height 645
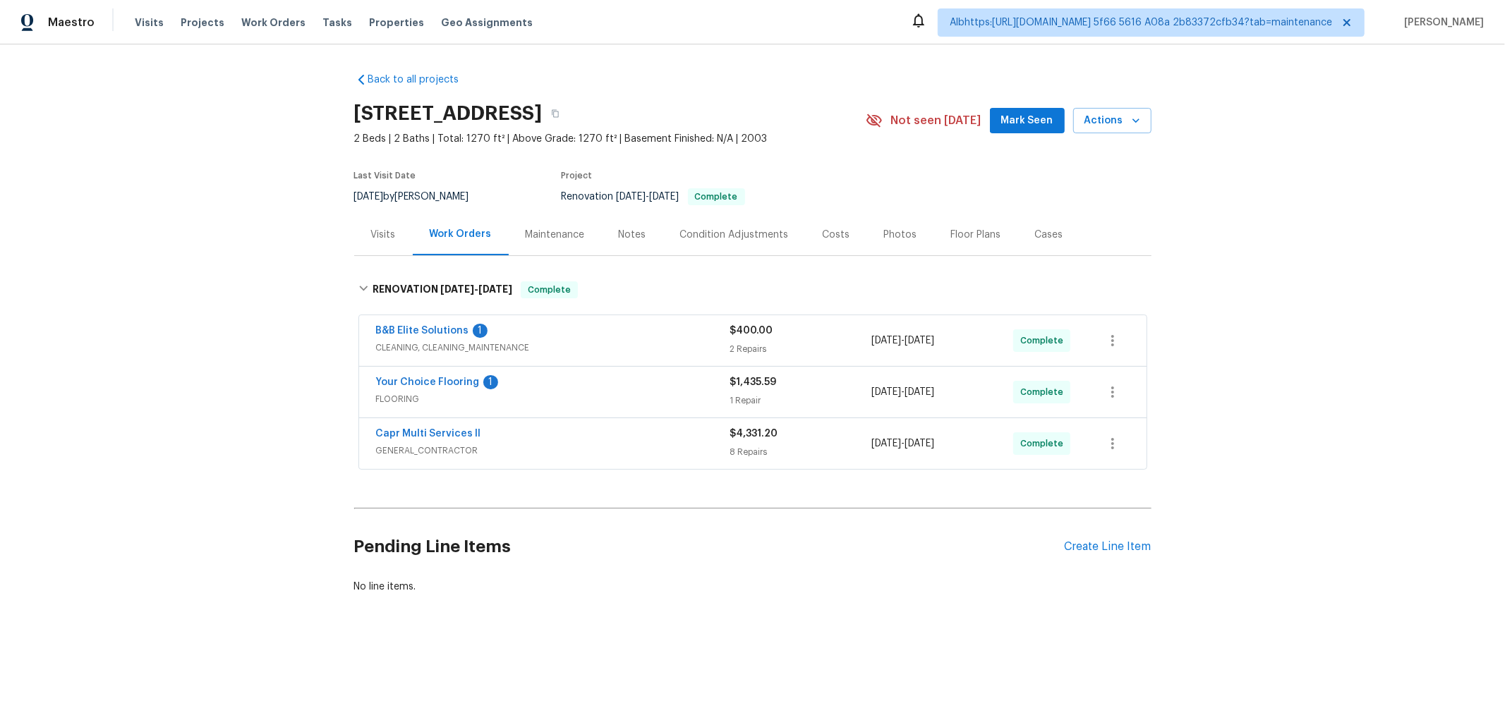
click at [281, 285] on div "Back to all projects [STREET_ADDRESS] 2 Beds | 2 Baths | Total: 1270 ft² | Abov…" at bounding box center [752, 366] width 1505 height 645
click at [190, 492] on div "Back to all projects [STREET_ADDRESS] 2 Beds | 2 Baths | Total: 1270 ft² | Abov…" at bounding box center [752, 366] width 1505 height 645
click at [213, 395] on div "Back to all projects [STREET_ADDRESS] 2 Beds | 2 Baths | Total: 1270 ft² | Abov…" at bounding box center [752, 366] width 1505 height 645
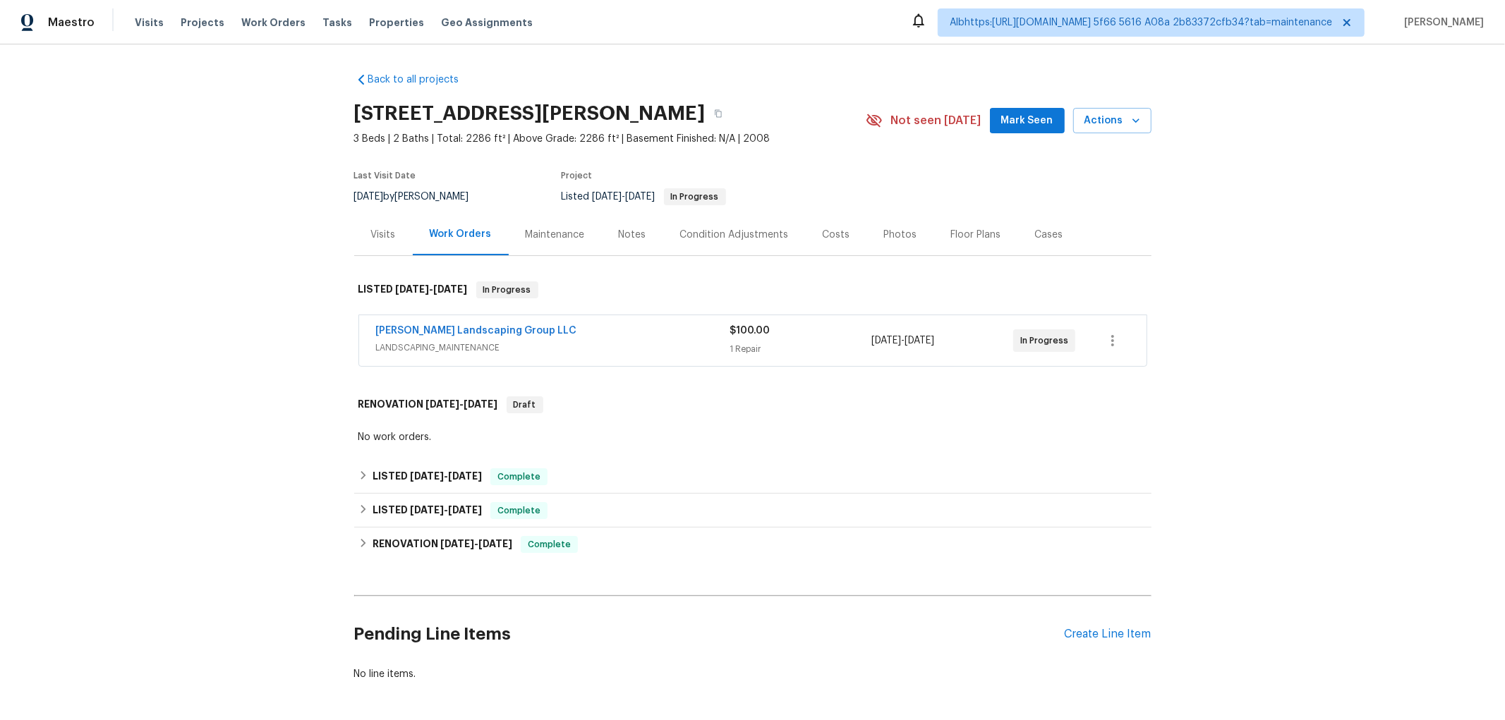
scroll to position [68, 0]
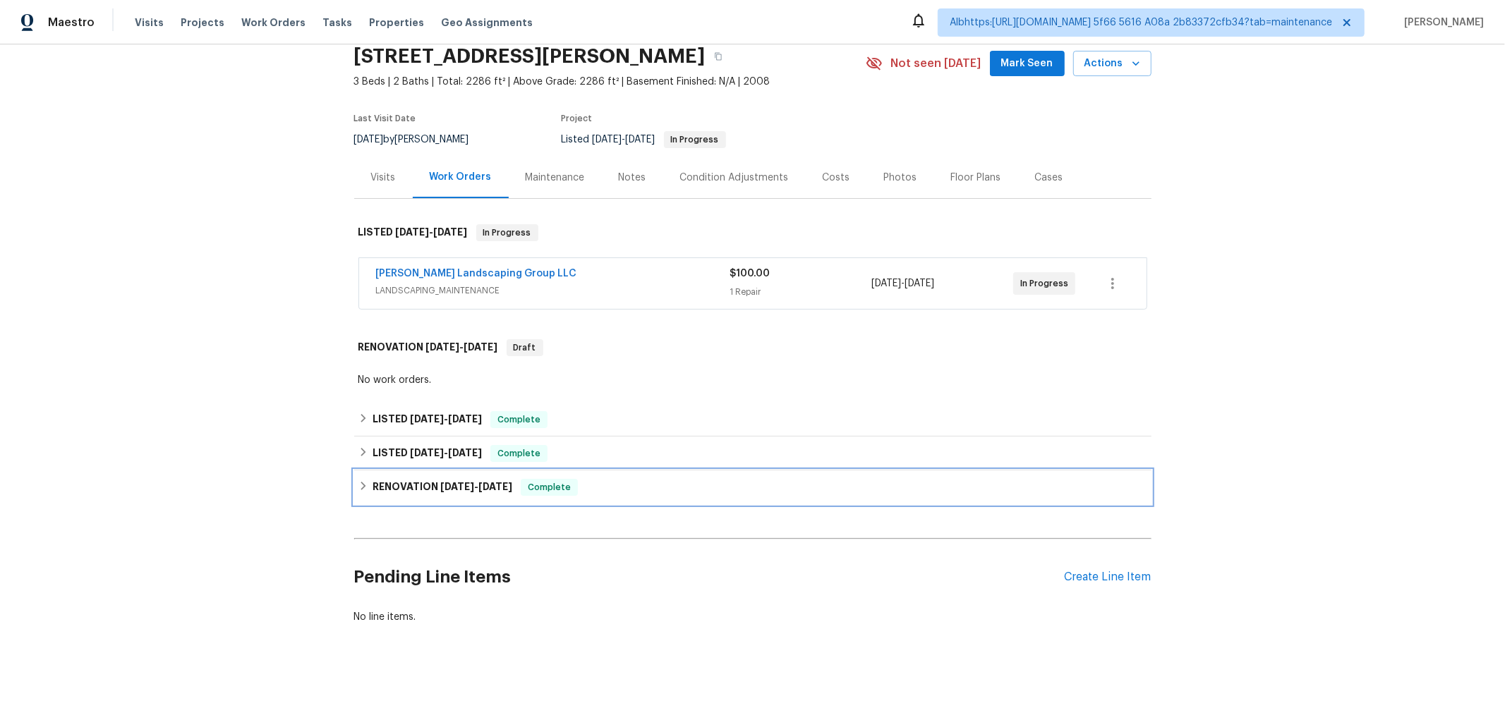
click at [397, 479] on h6 "RENOVATION 6/18/25 - 6/24/25" at bounding box center [442, 487] width 140 height 17
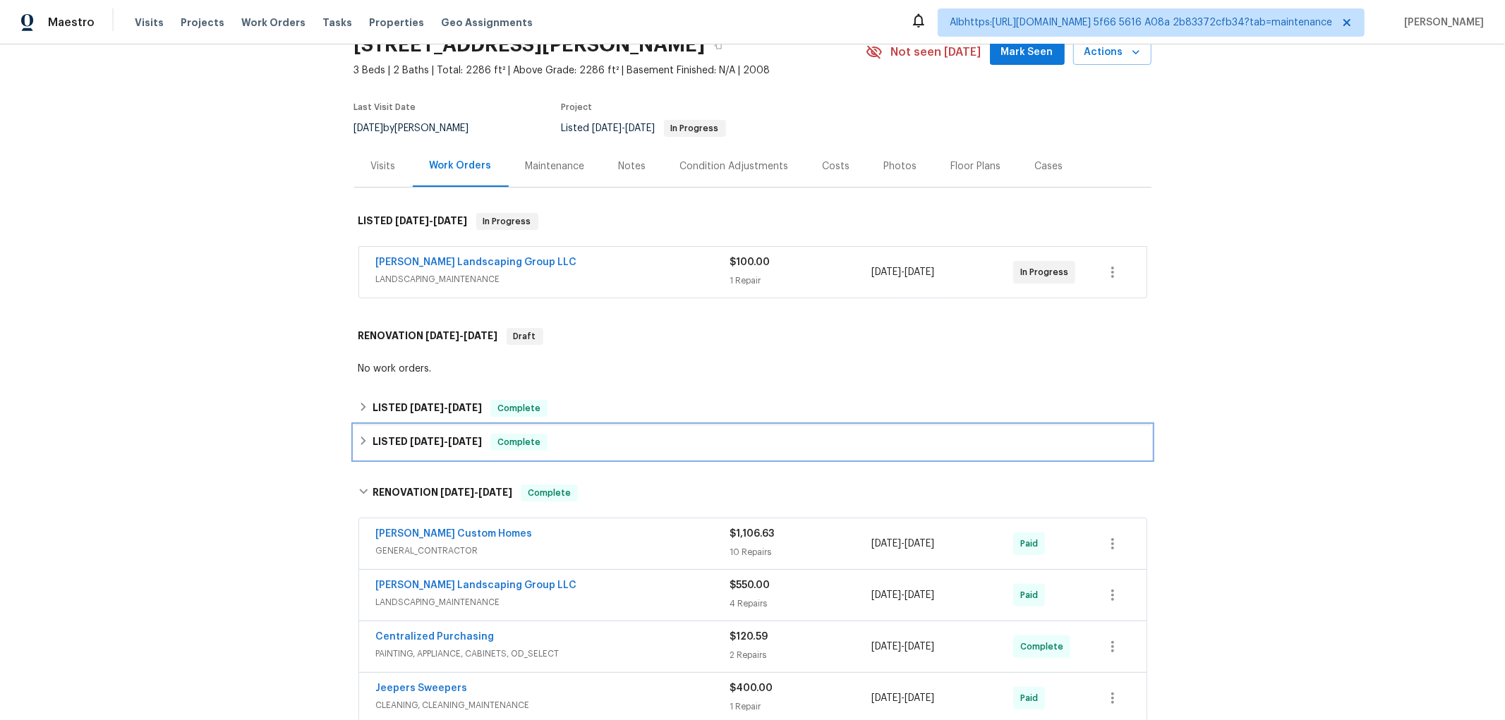
drag, startPoint x: 401, startPoint y: 441, endPoint x: 399, endPoint y: 420, distance: 20.5
click at [401, 440] on h6 "LISTED 9/24/25 - 10/1/25" at bounding box center [426, 442] width 109 height 17
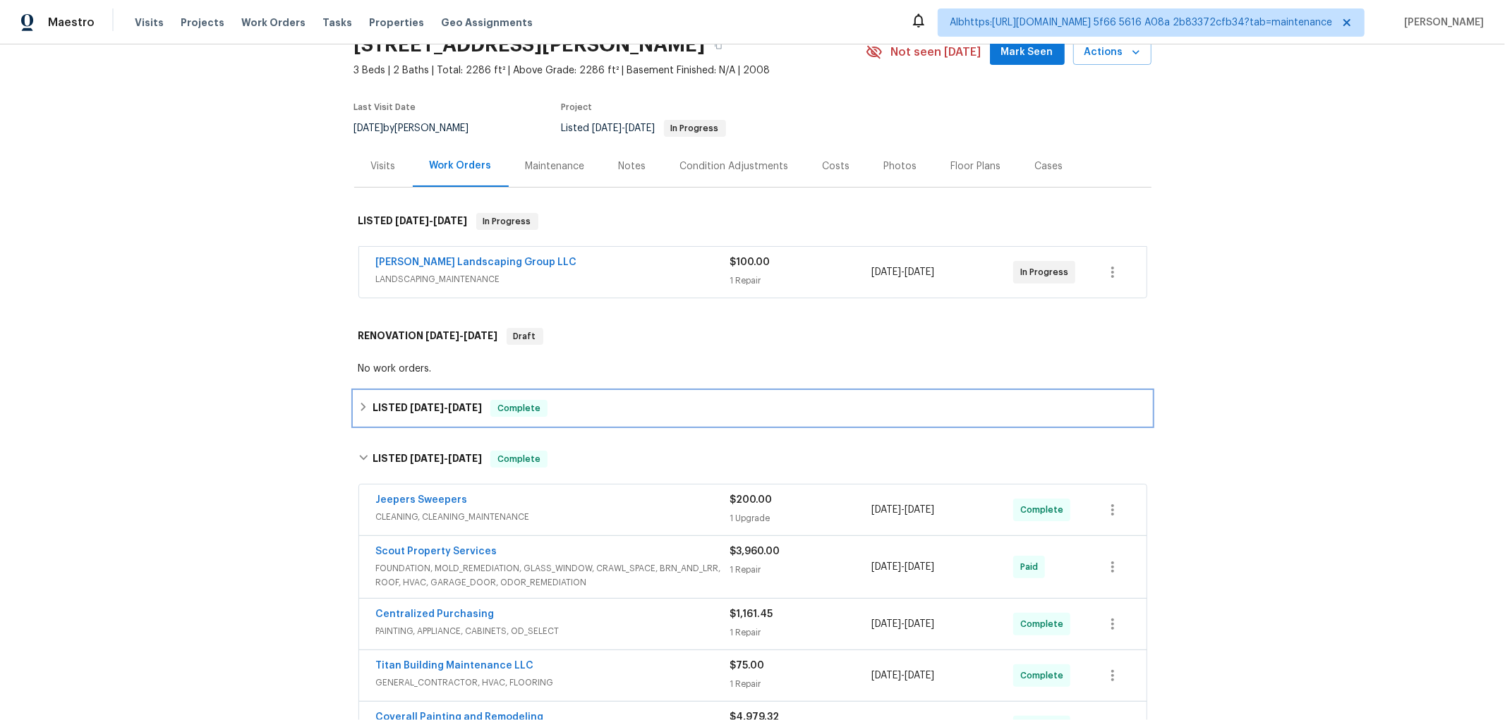
click at [399, 420] on div "LISTED 10/2/25 - 10/7/25 Complete" at bounding box center [752, 409] width 797 height 34
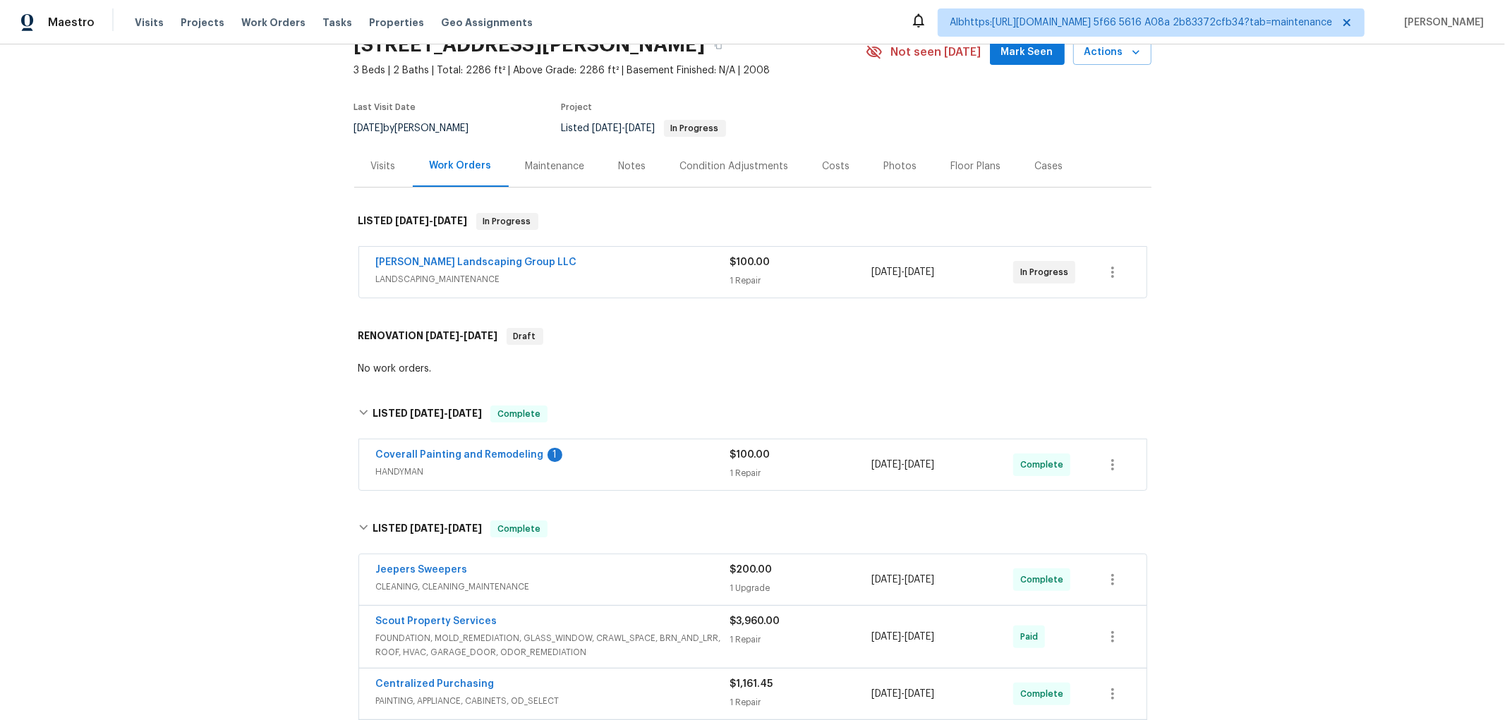
click at [141, 418] on div "Back to all projects 3624 Prestwicke Pl, Adams, TN 37010 3 Beds | 2 Baths | Tot…" at bounding box center [752, 382] width 1505 height 676
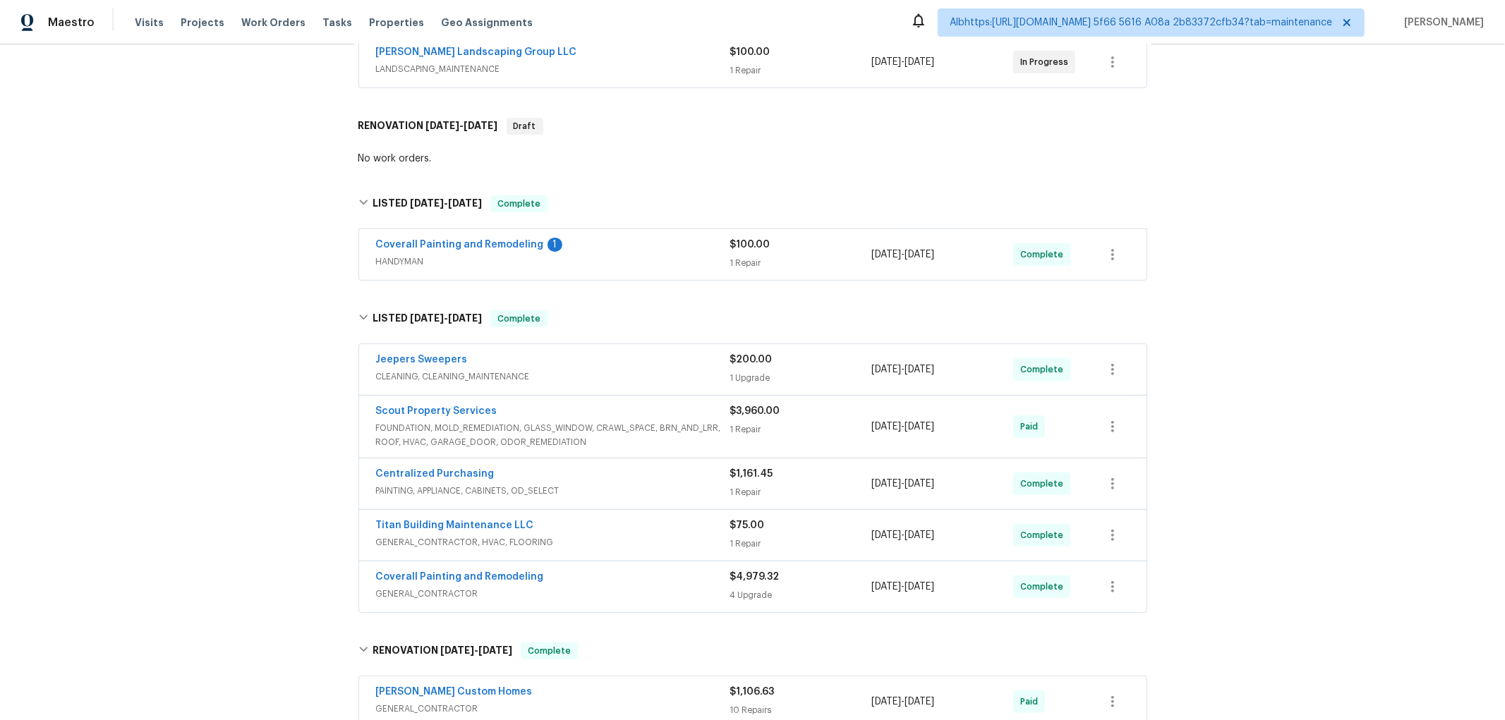
scroll to position [674, 0]
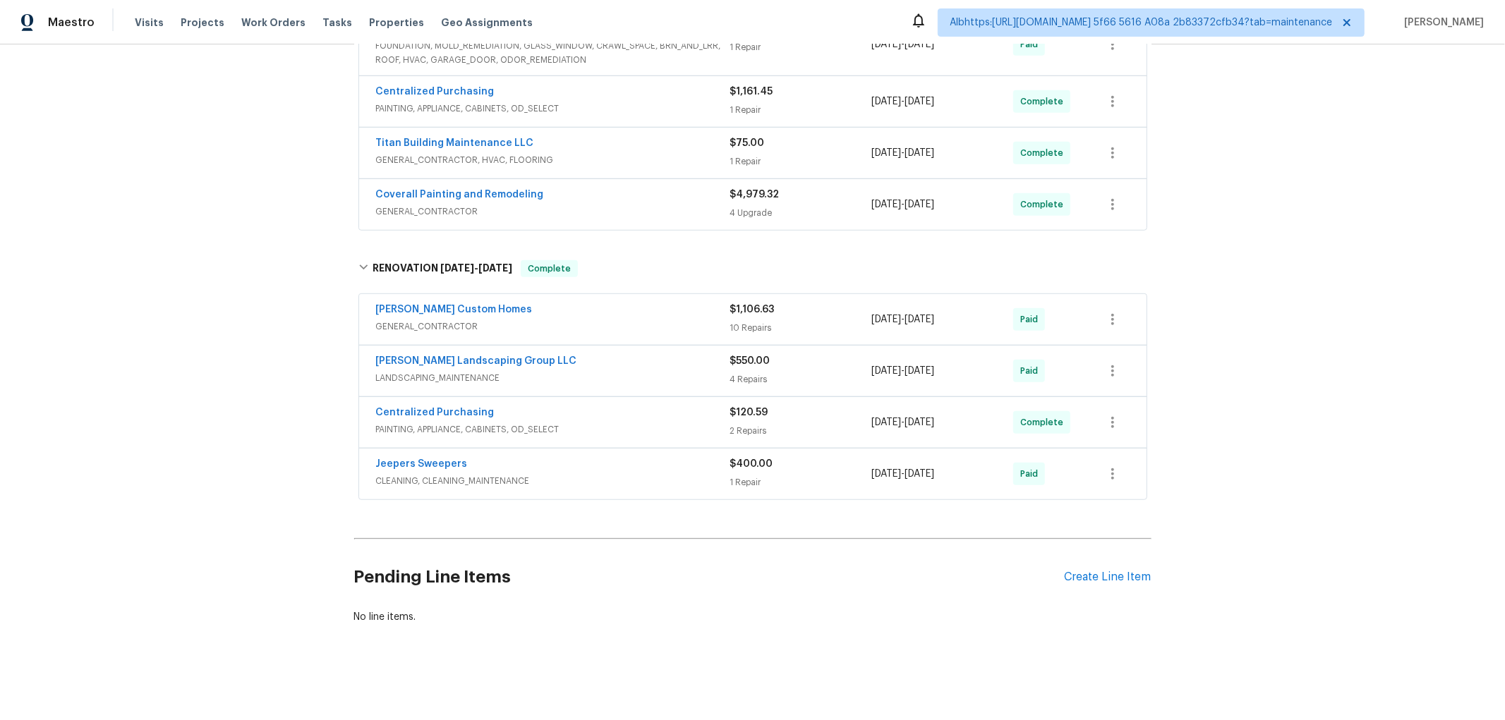
drag, startPoint x: 464, startPoint y: 421, endPoint x: 447, endPoint y: 439, distance: 25.4
click at [244, 473] on div "Back to all projects 3624 Prestwicke Pl, Adams, TN 37010 3 Beds | 2 Baths | Tot…" at bounding box center [752, 382] width 1505 height 676
